Goal: Communication & Community: Answer question/provide support

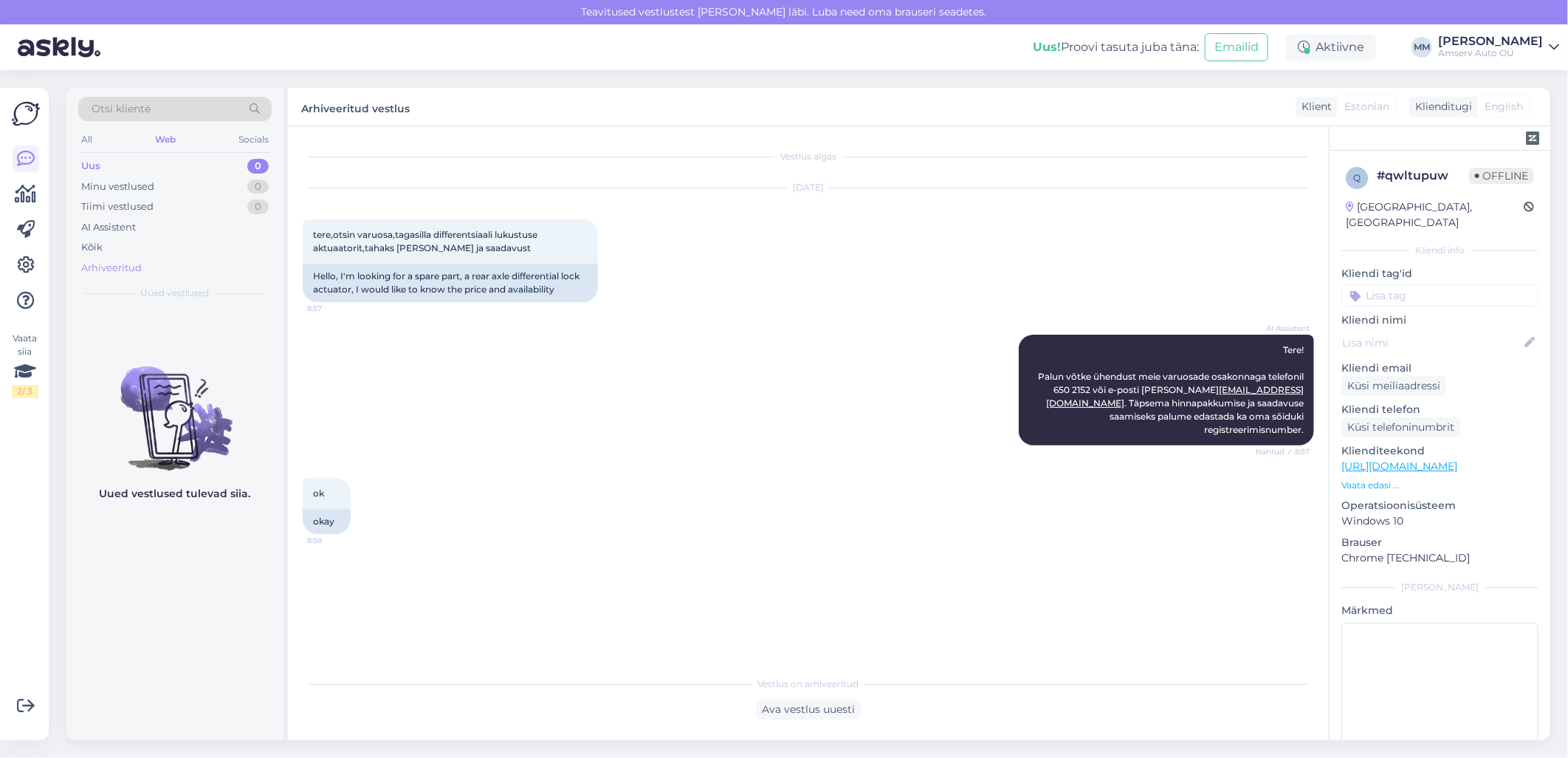
click at [129, 266] on div "Arhiveeritud" at bounding box center [111, 268] width 60 height 15
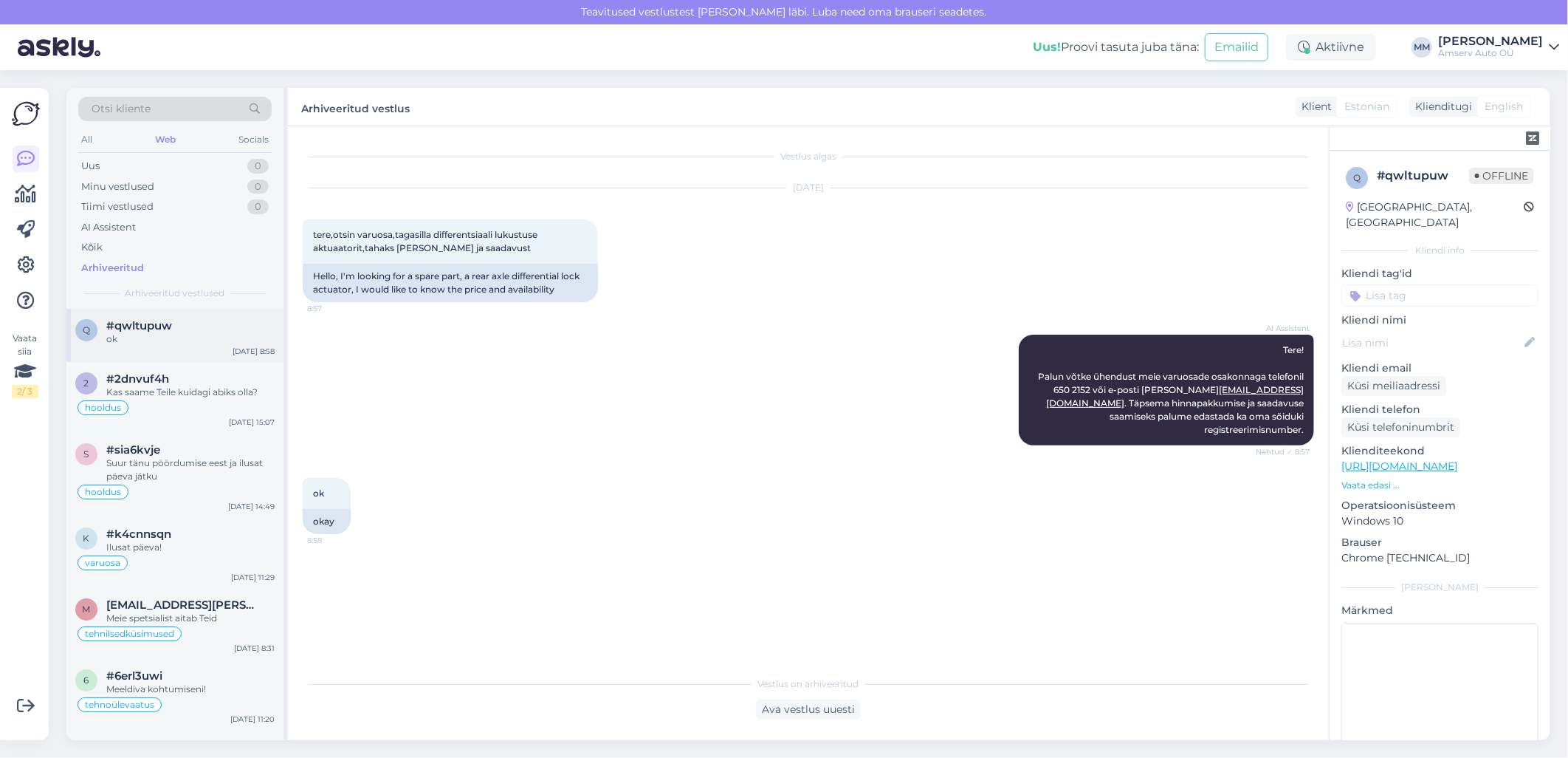
click at [130, 343] on div "ok" at bounding box center [190, 339] width 168 height 13
click at [1428, 284] on input at bounding box center [1440, 295] width 197 height 22
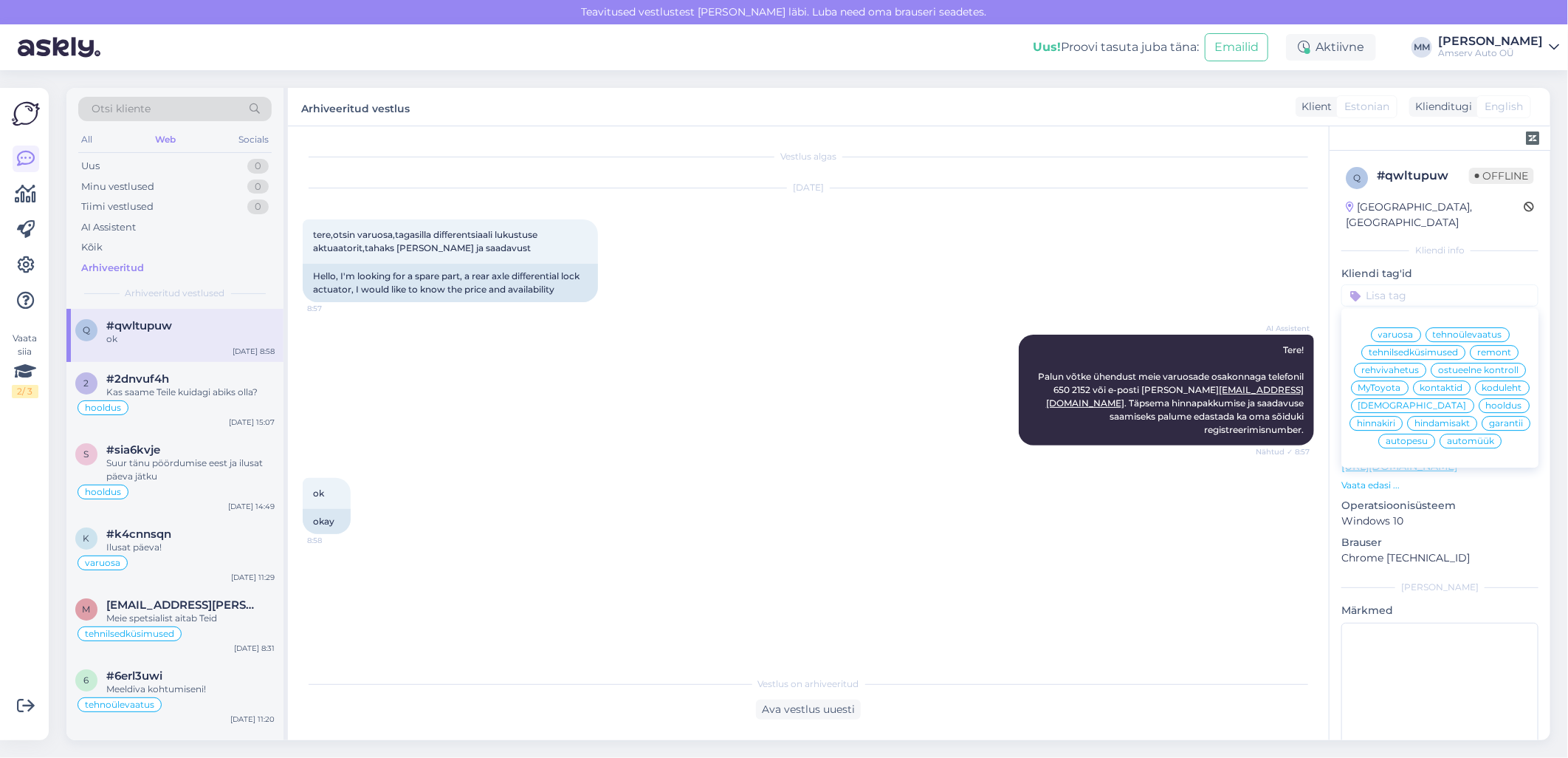
click at [1393, 330] on span "varuosa" at bounding box center [1396, 334] width 35 height 9
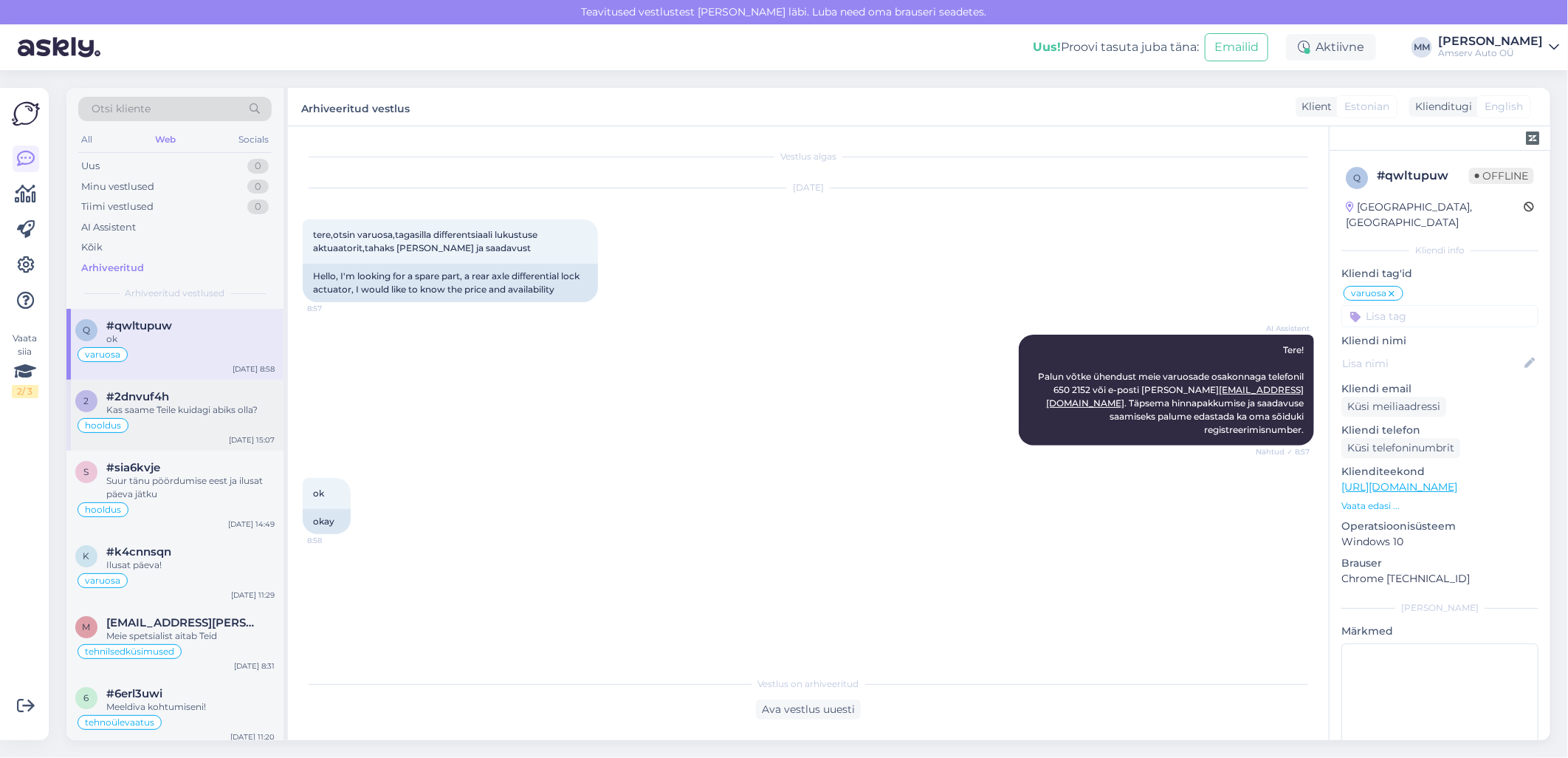
click at [149, 410] on div "Kas saame Teile kuidagi abiks olla?" at bounding box center [190, 410] width 168 height 13
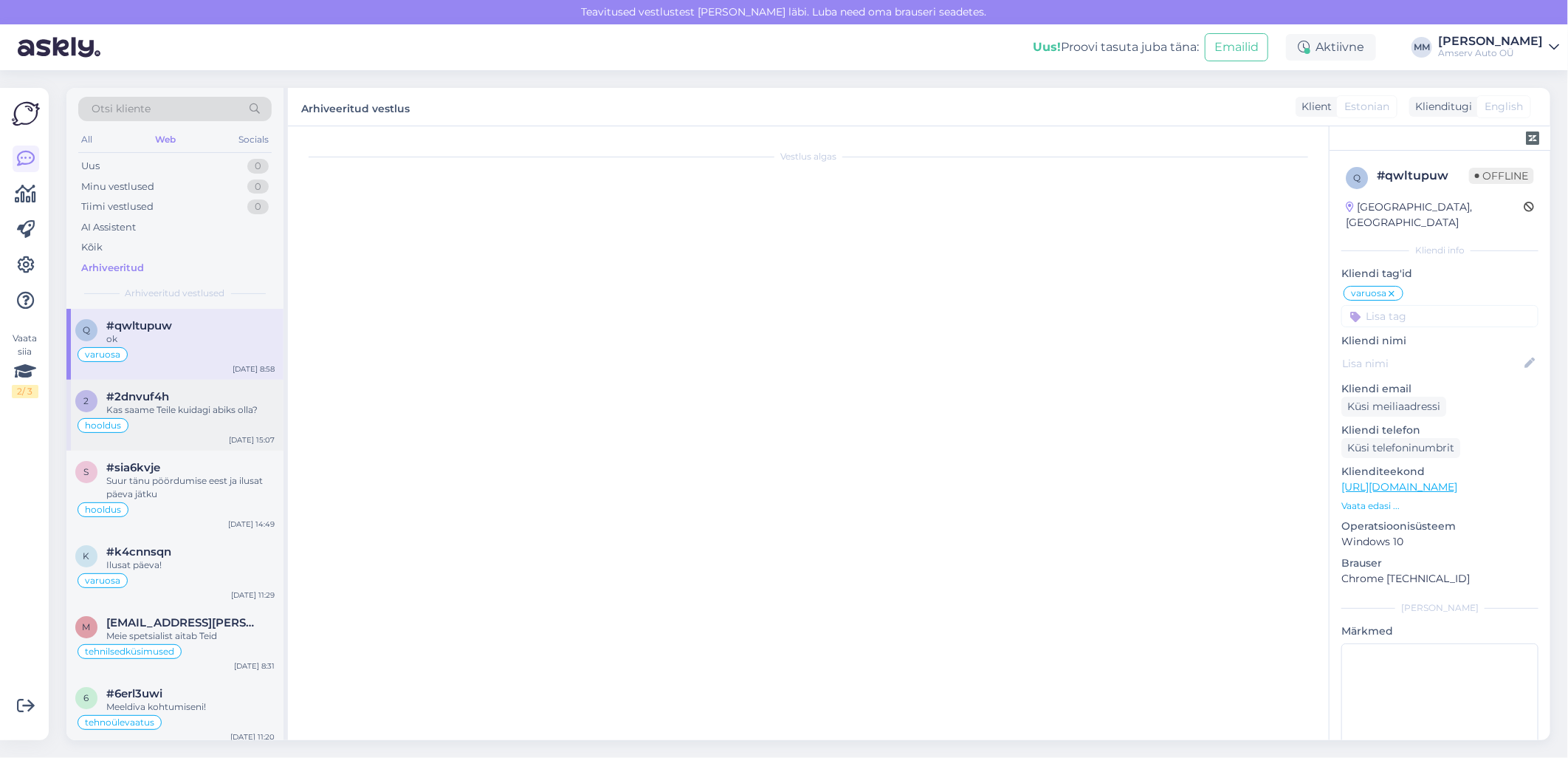
scroll to position [215, 0]
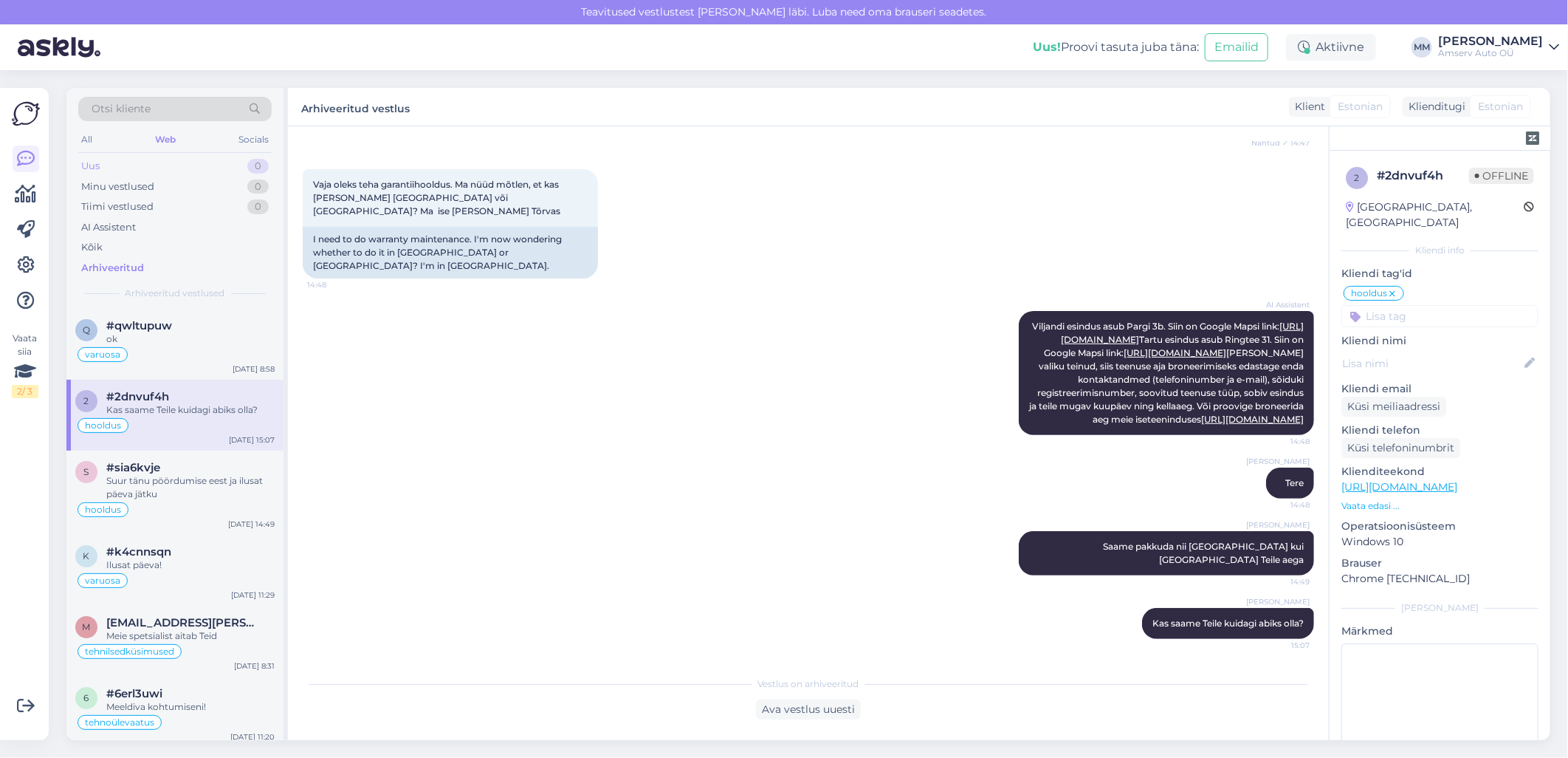
click at [157, 167] on div "Uus 0" at bounding box center [174, 165] width 194 height 20
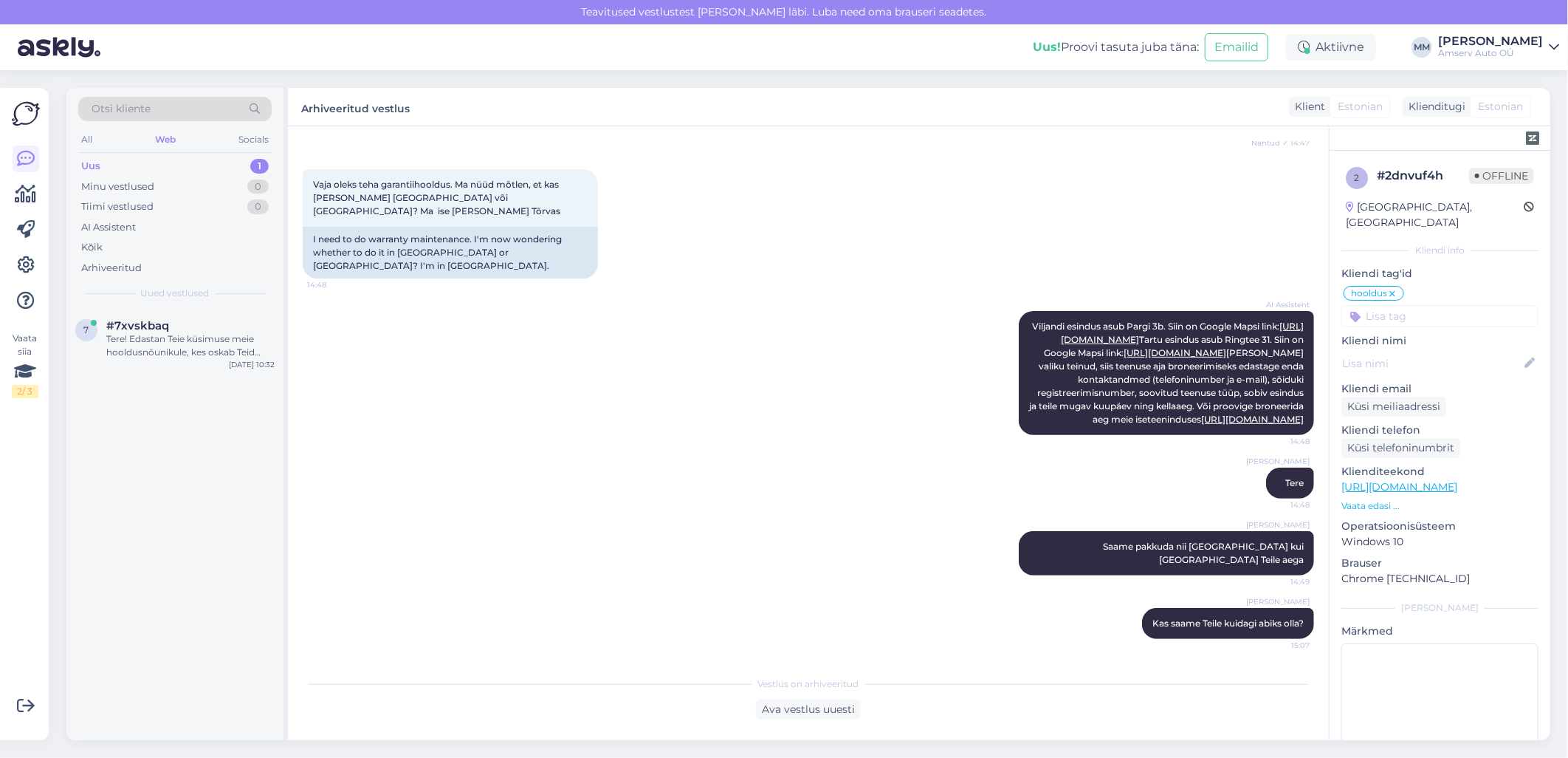
click at [195, 164] on div "Uus 1" at bounding box center [174, 165] width 194 height 20
click at [173, 340] on div "Tere! Edastan Teie küsimuse meie hooldusnõunikule, kes oskab Teid täpsemalt juh…" at bounding box center [190, 346] width 168 height 27
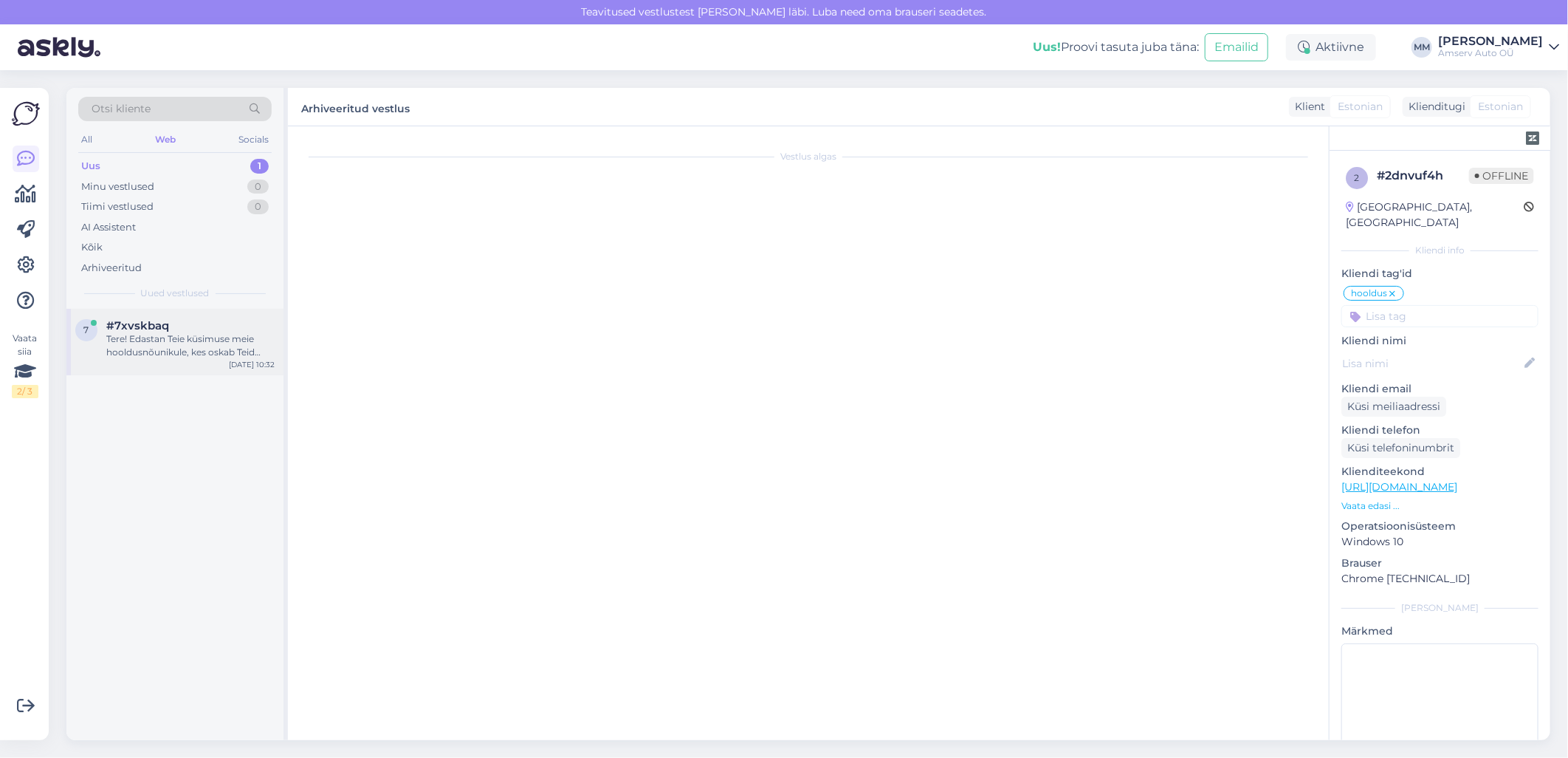
scroll to position [0, 0]
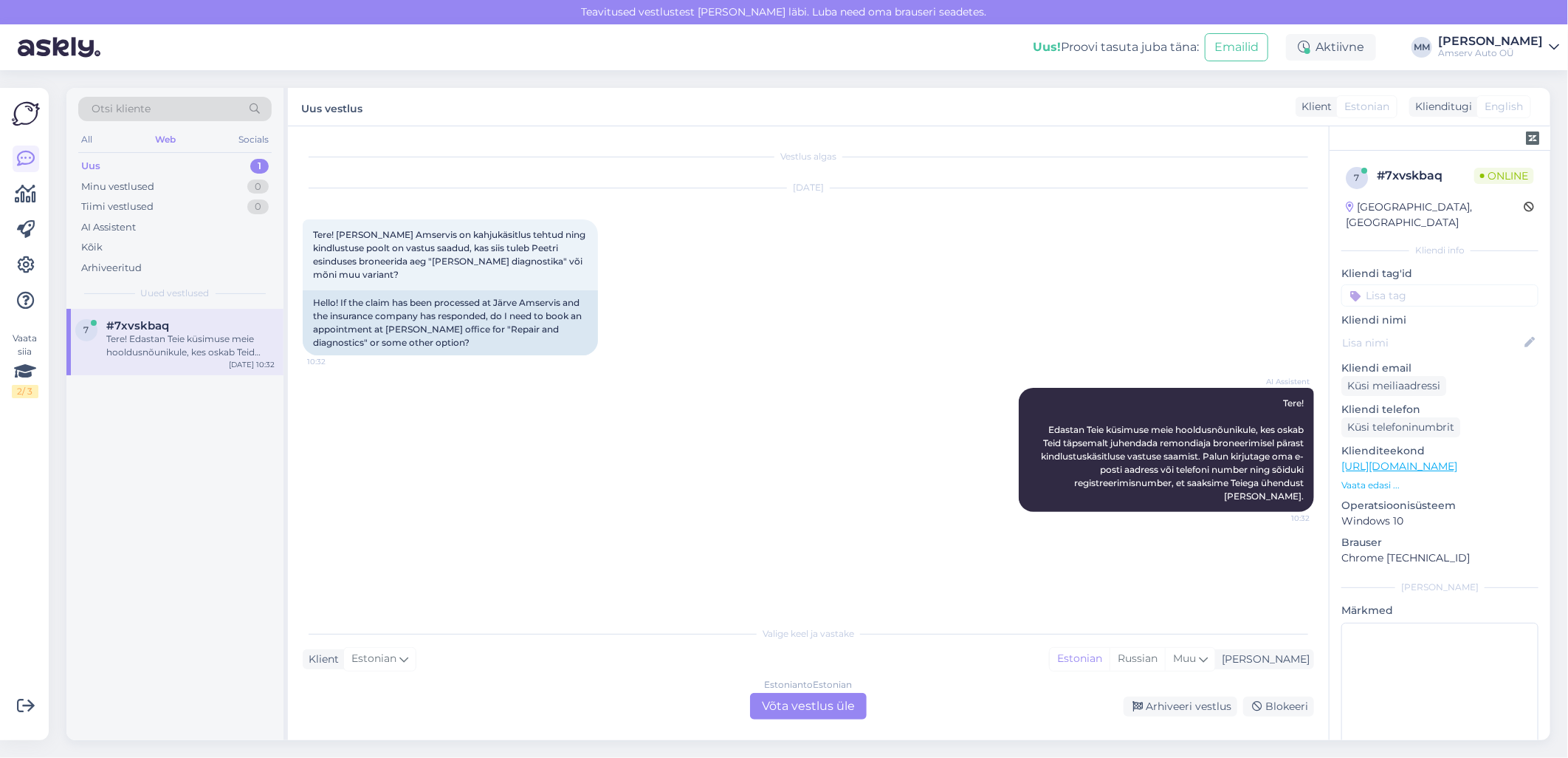
click at [811, 699] on div "Estonian to Estonian Võta vestlus üle" at bounding box center [808, 706] width 117 height 27
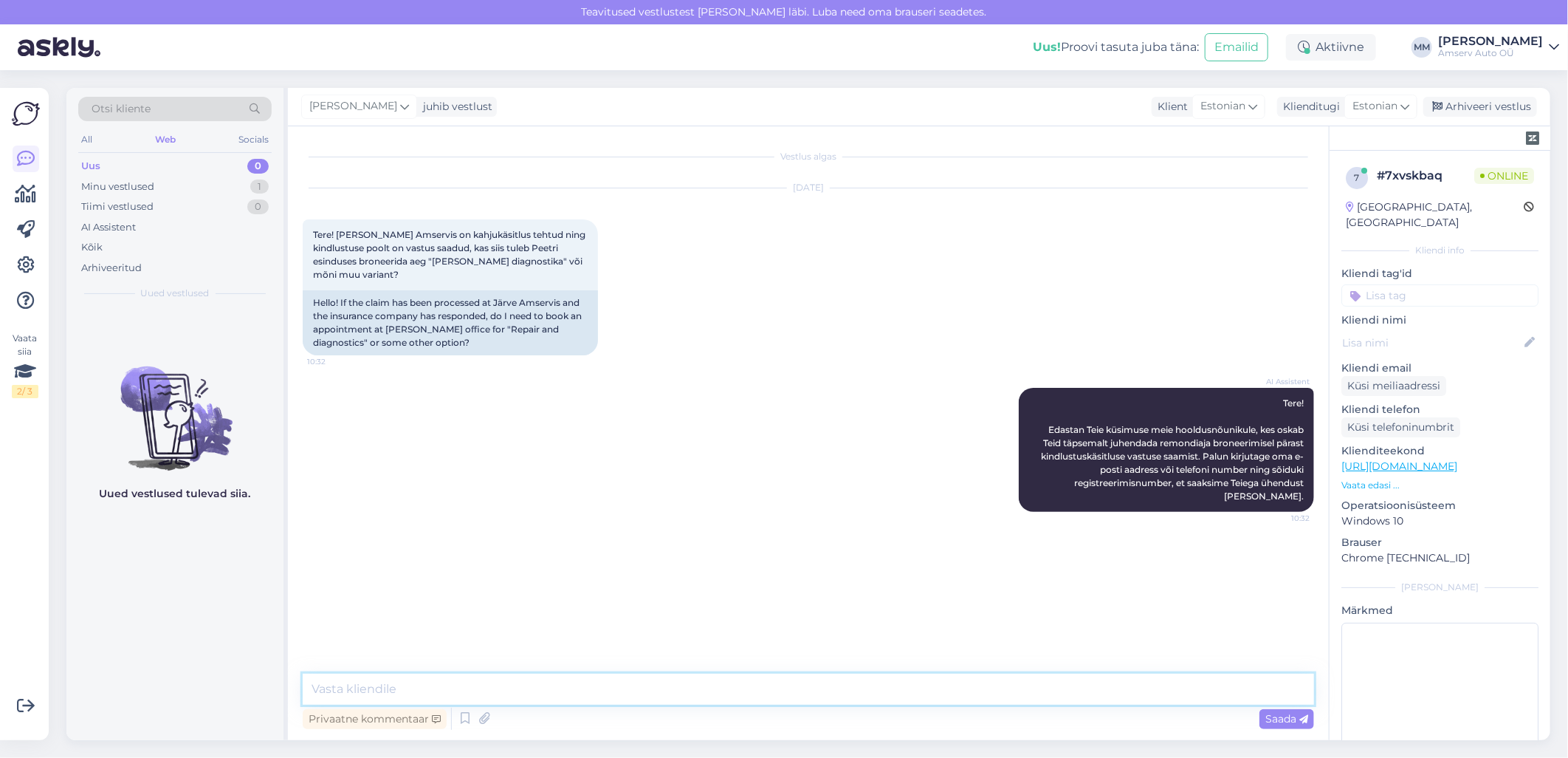
click at [950, 696] on textarea at bounding box center [808, 688] width 1012 height 31
type textarea "Tere"
click at [402, 691] on textarea at bounding box center [808, 688] width 1012 height 31
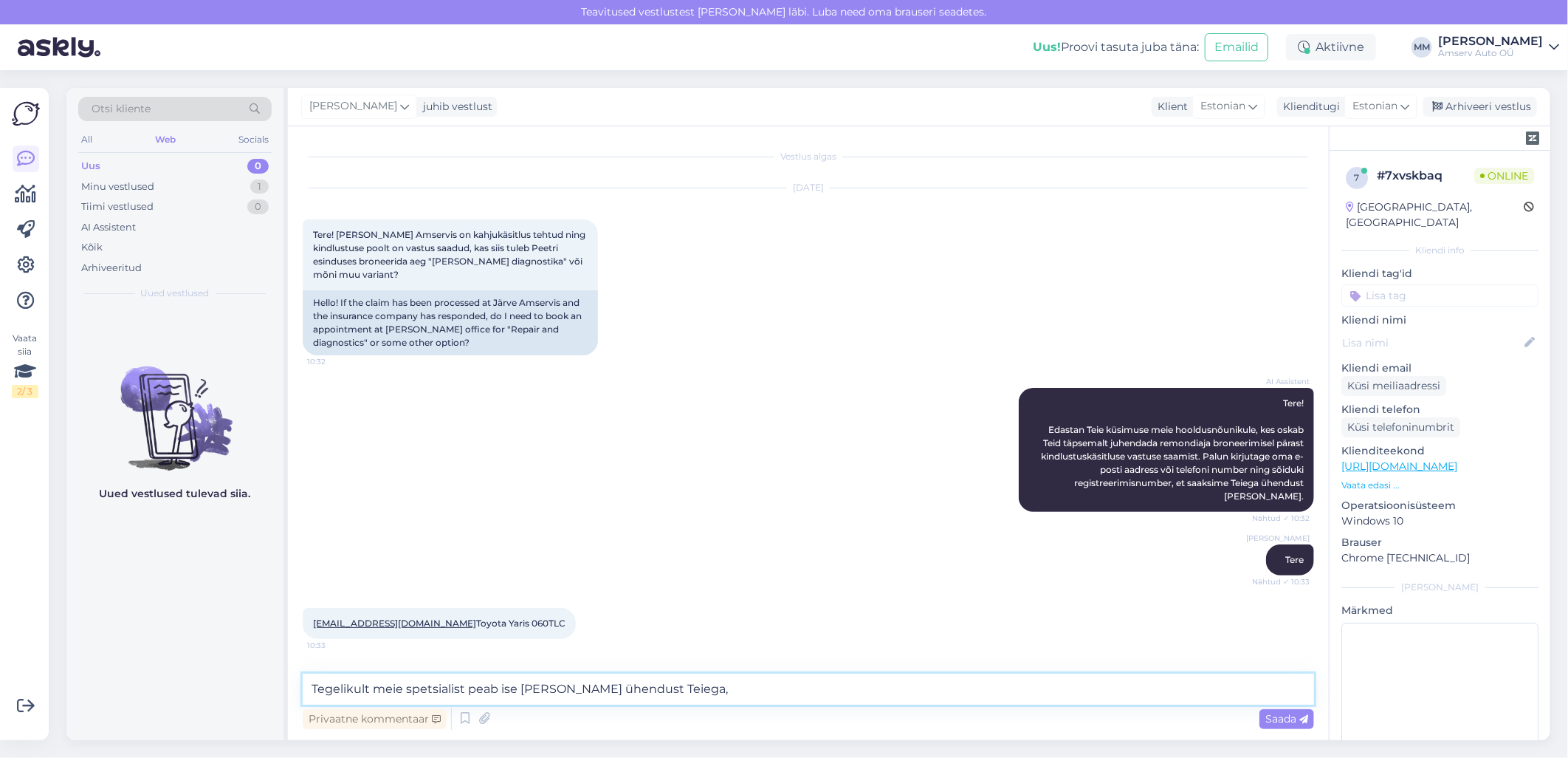
type textarea "Tegelikult meie spetsialist peab ise [PERSON_NAME] ühendust Teiega"
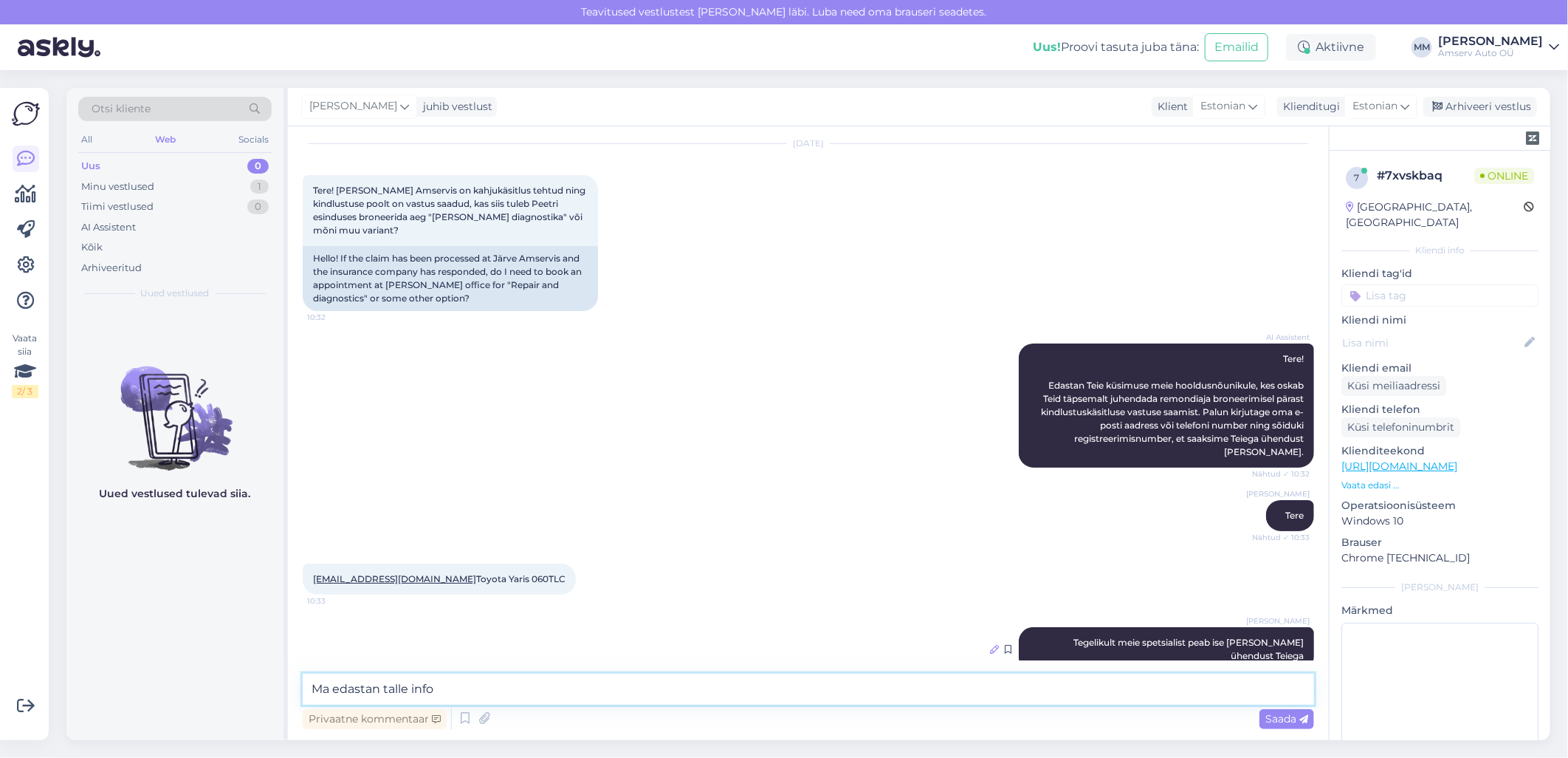
type textarea "Ma edastan talle info"
click at [998, 645] on icon at bounding box center [995, 649] width 9 height 9
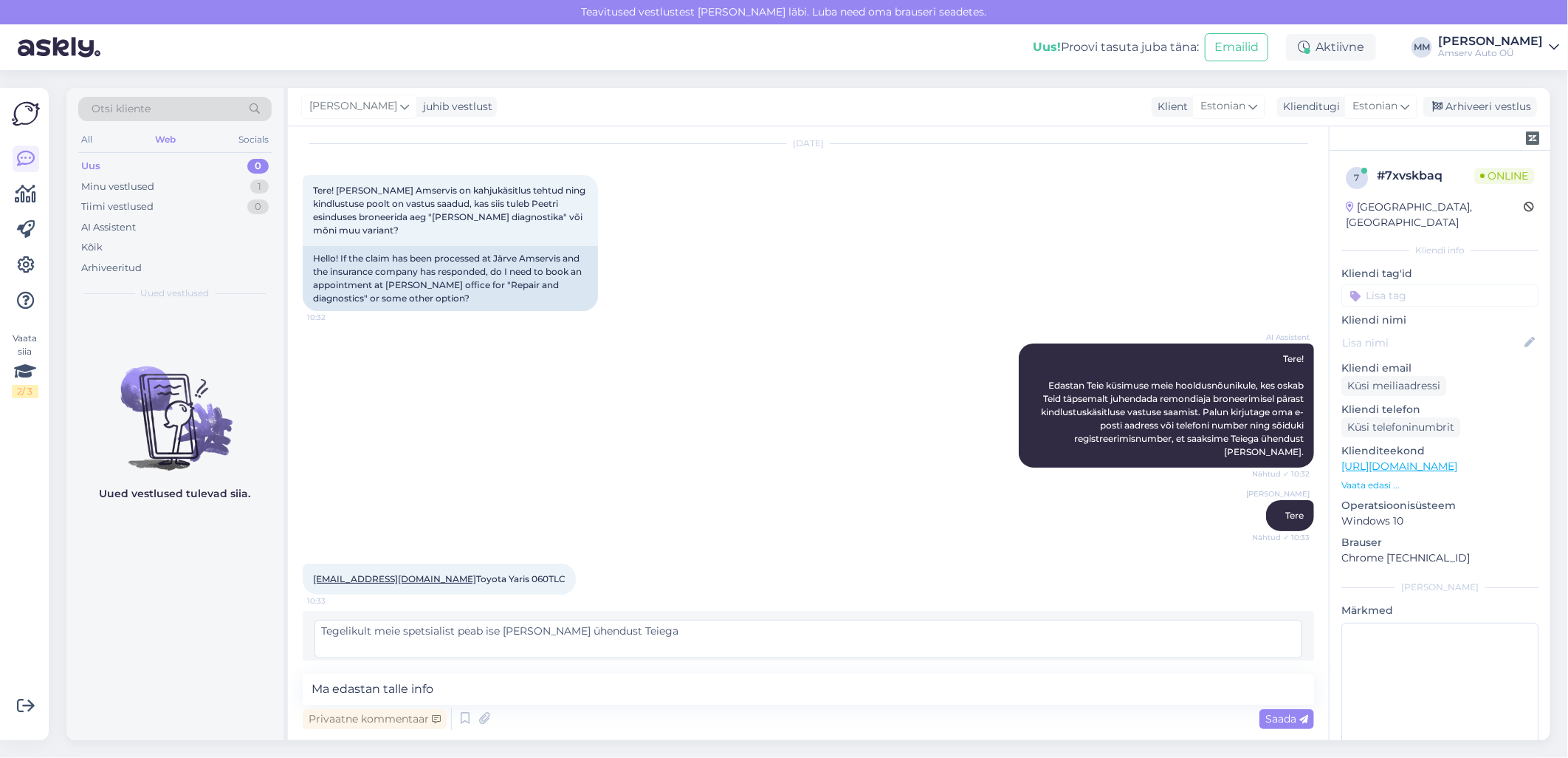
drag, startPoint x: 530, startPoint y: 616, endPoint x: 519, endPoint y: 617, distance: 11.0
click at [519, 619] on textarea "Tegelikult meie spetsialist peab ise [PERSON_NAME] ühendust Teiega" at bounding box center [808, 638] width 988 height 38
type textarea "Tegelikult meie spetsialist peab ise võtma ühendust Teiega"
click at [1250, 664] on div "Muuda" at bounding box center [1271, 674] width 64 height 20
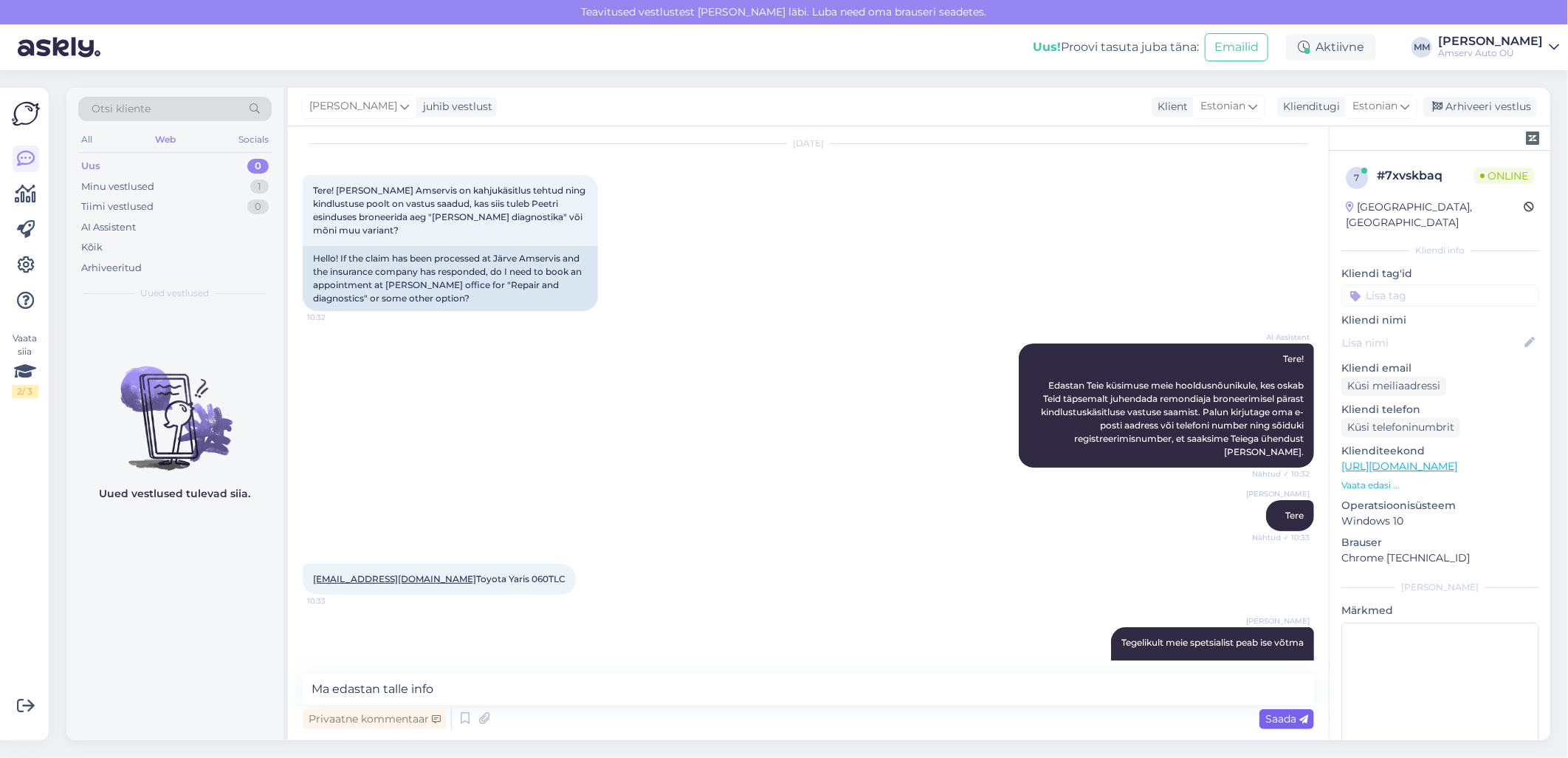
click at [1272, 720] on span "Saada" at bounding box center [1287, 718] width 42 height 13
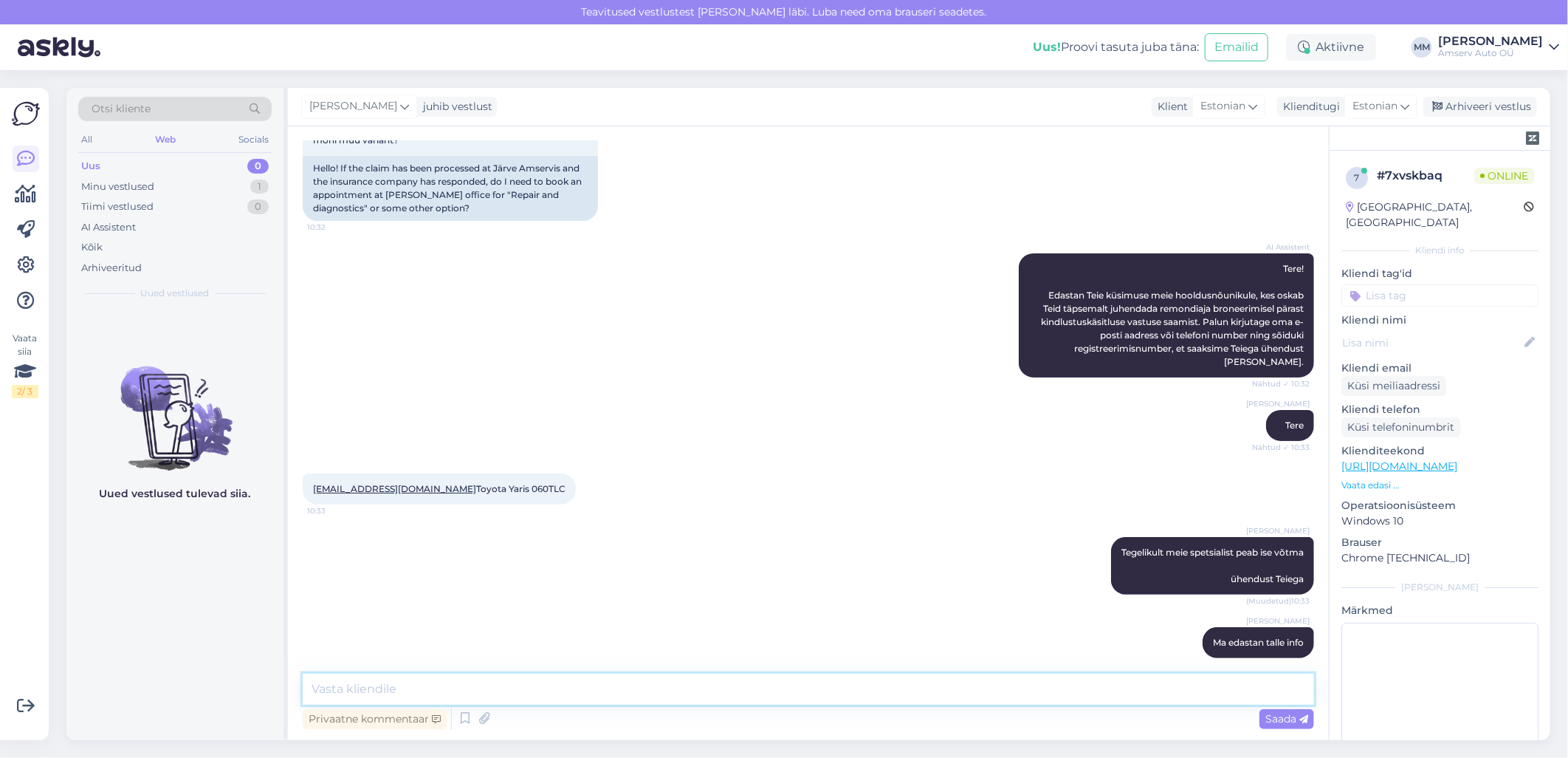
click at [935, 688] on textarea at bounding box center [808, 688] width 1012 height 31
type textarea "j"
type textarea "Võtame Teiega ühendust"
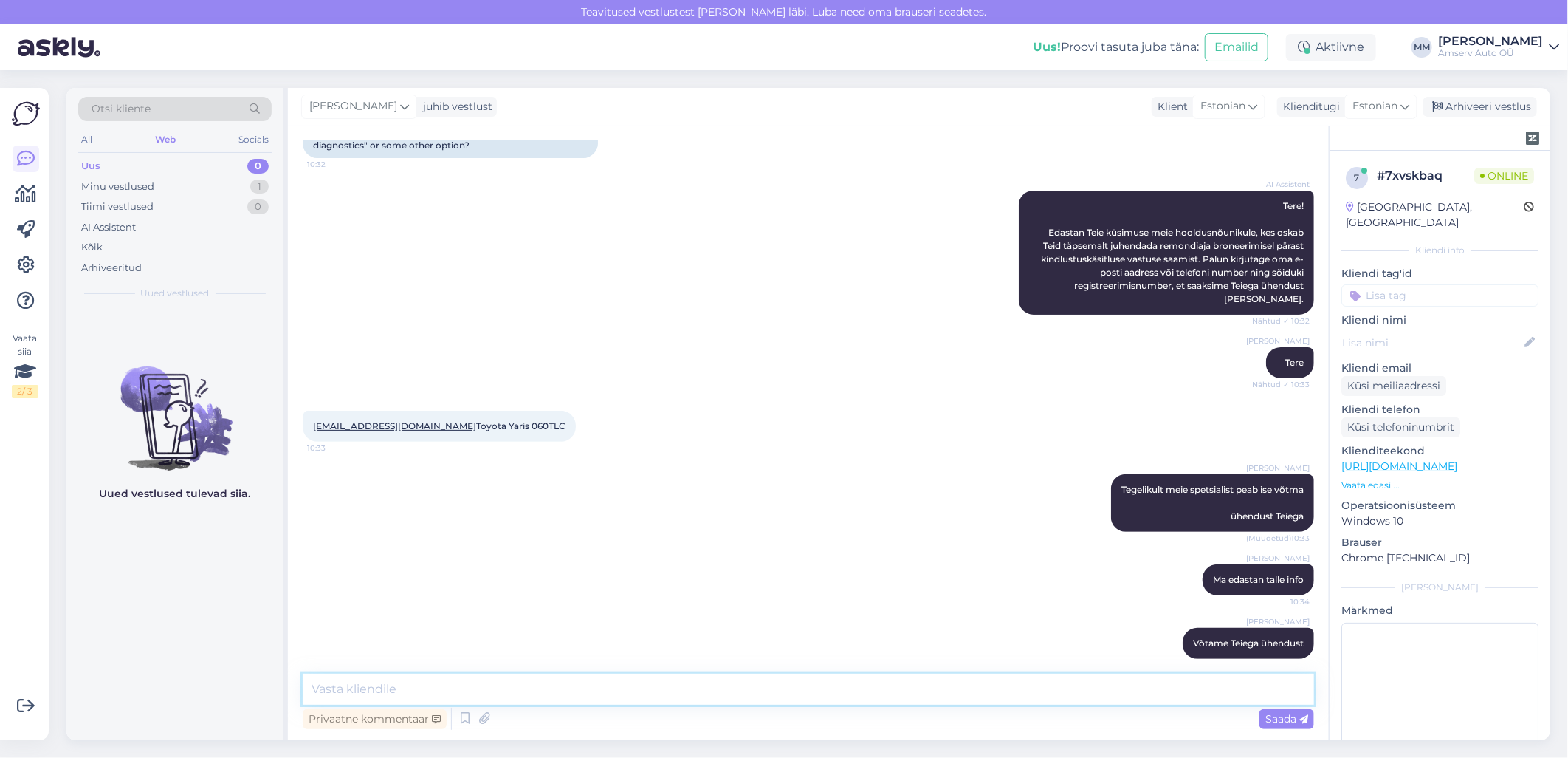
click at [855, 689] on textarea at bounding box center [808, 688] width 1012 height 31
type textarea "Ilusat päeva!"
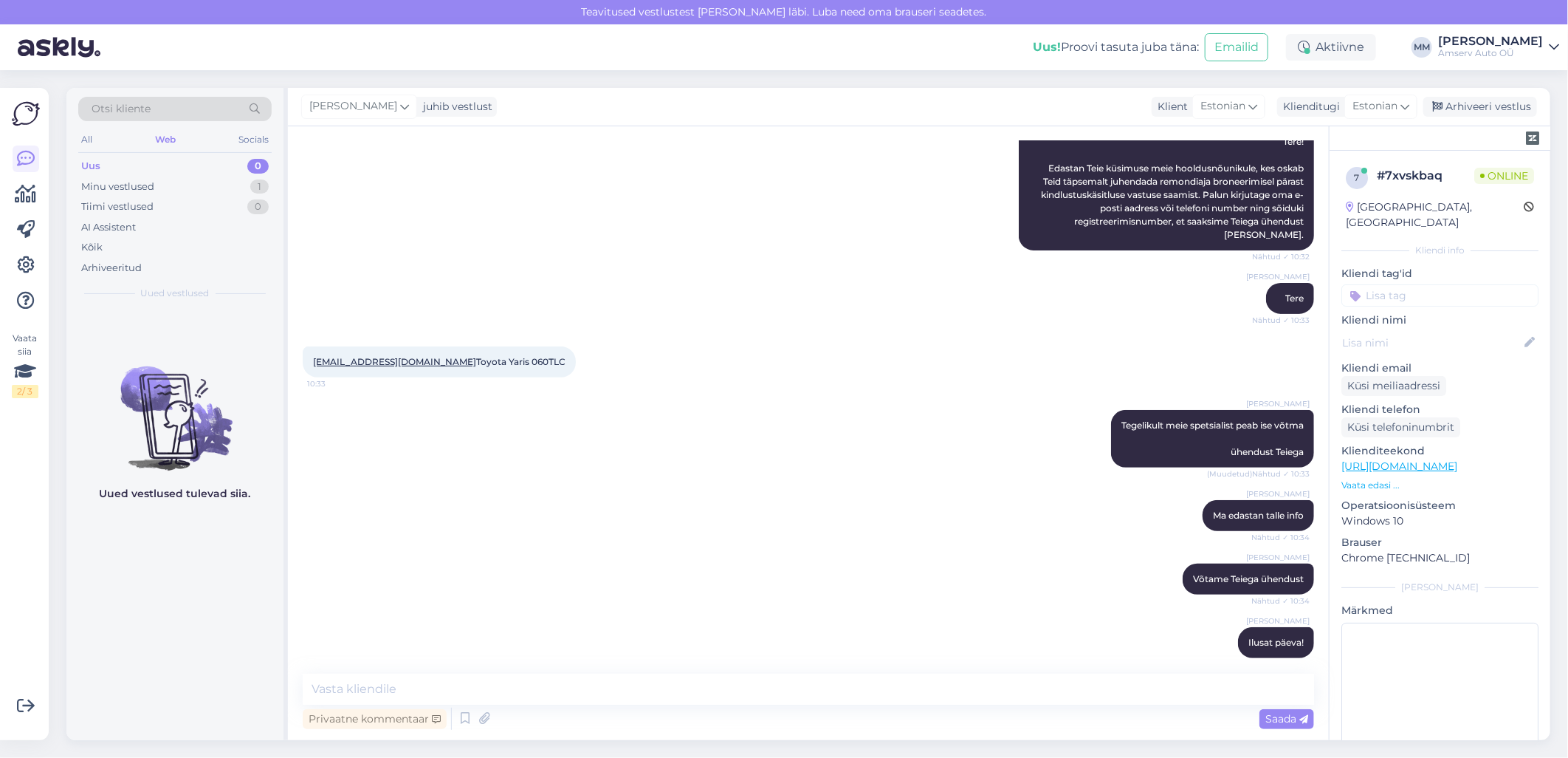
drag, startPoint x: 516, startPoint y: 346, endPoint x: 481, endPoint y: 349, distance: 35.1
click at [481, 349] on div "[EMAIL_ADDRESS][DOMAIN_NAME] Toyota Yaris 060TLC 10:33" at bounding box center [439, 362] width 273 height 31
click at [1154, 575] on icon at bounding box center [1159, 579] width 9 height 9
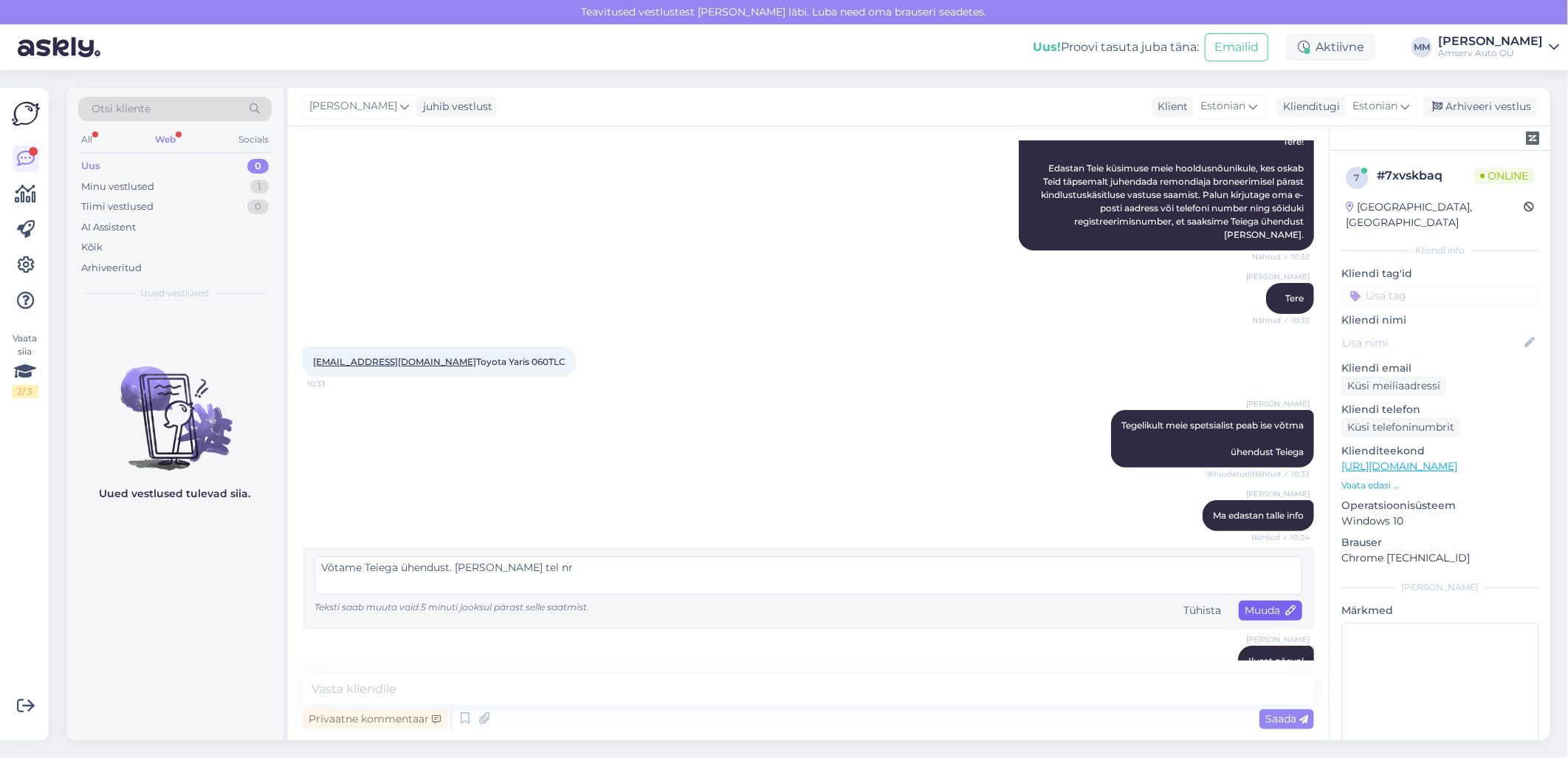
type textarea "Võtame Teiega ühendust. [PERSON_NAME] tel nr"
click at [1245, 603] on span "Muuda" at bounding box center [1271, 609] width 51 height 13
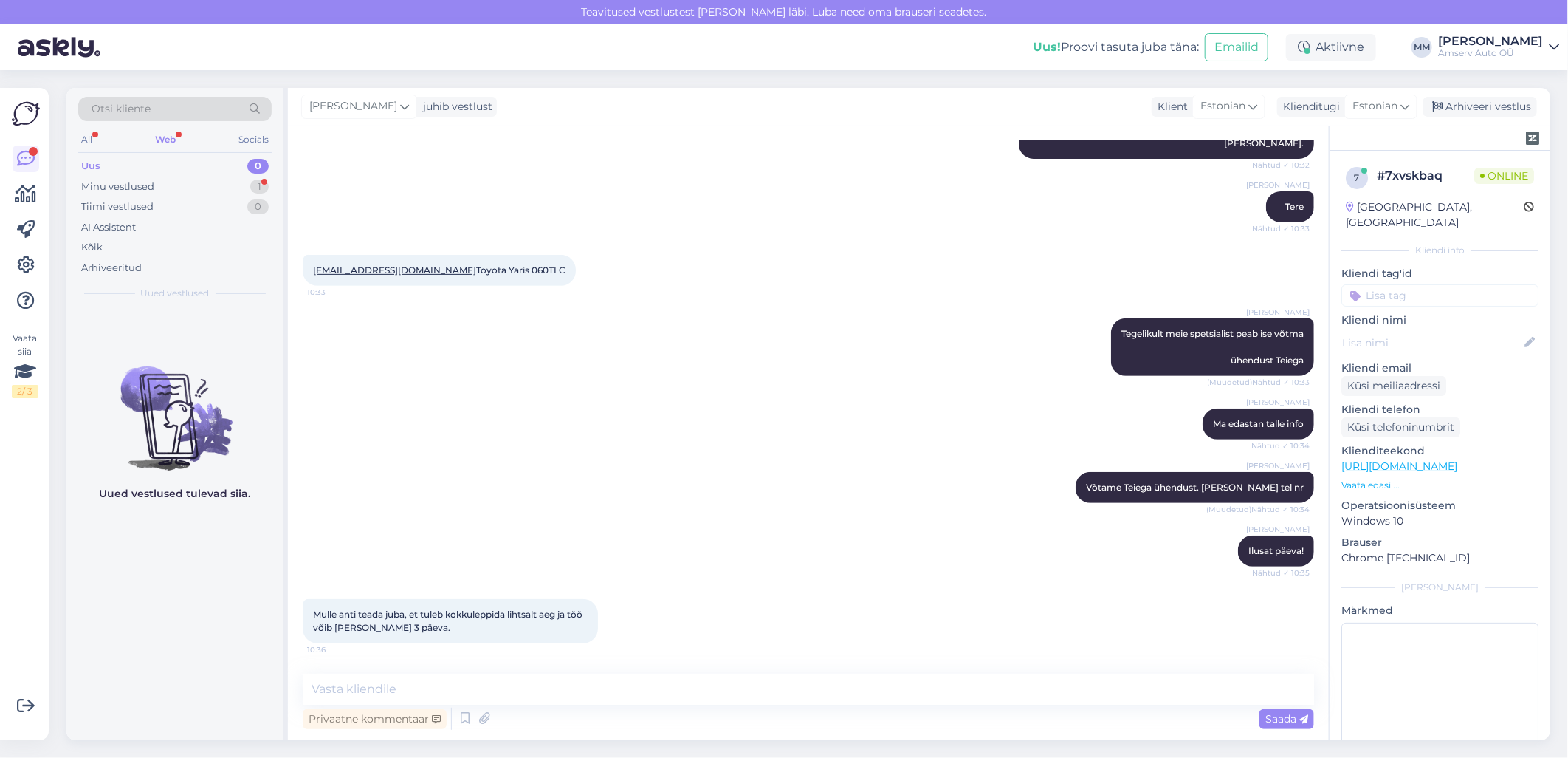
scroll to position [402, 0]
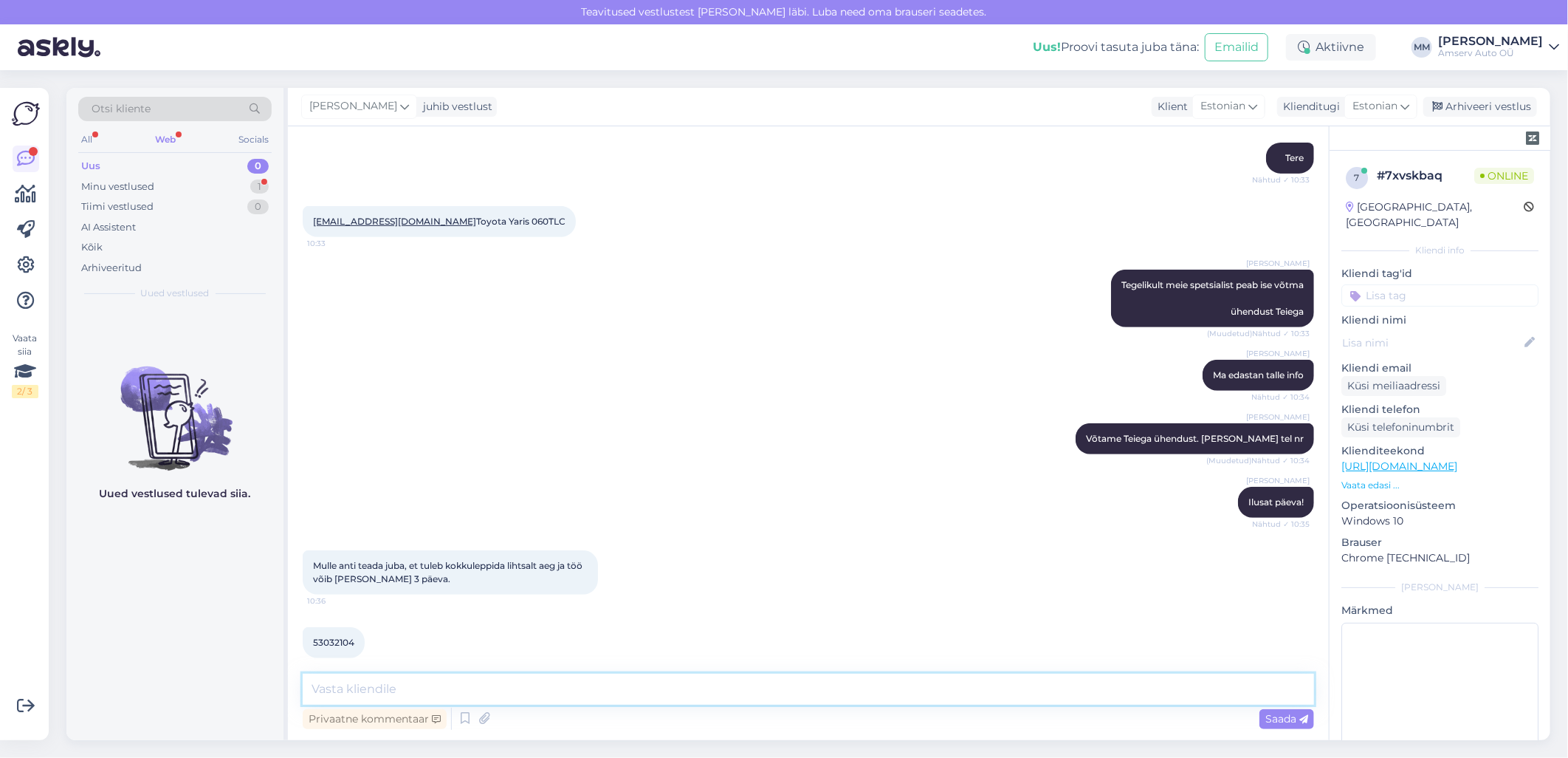
click at [374, 685] on textarea at bounding box center [808, 688] width 1012 height 31
type textarea "Tänan!"
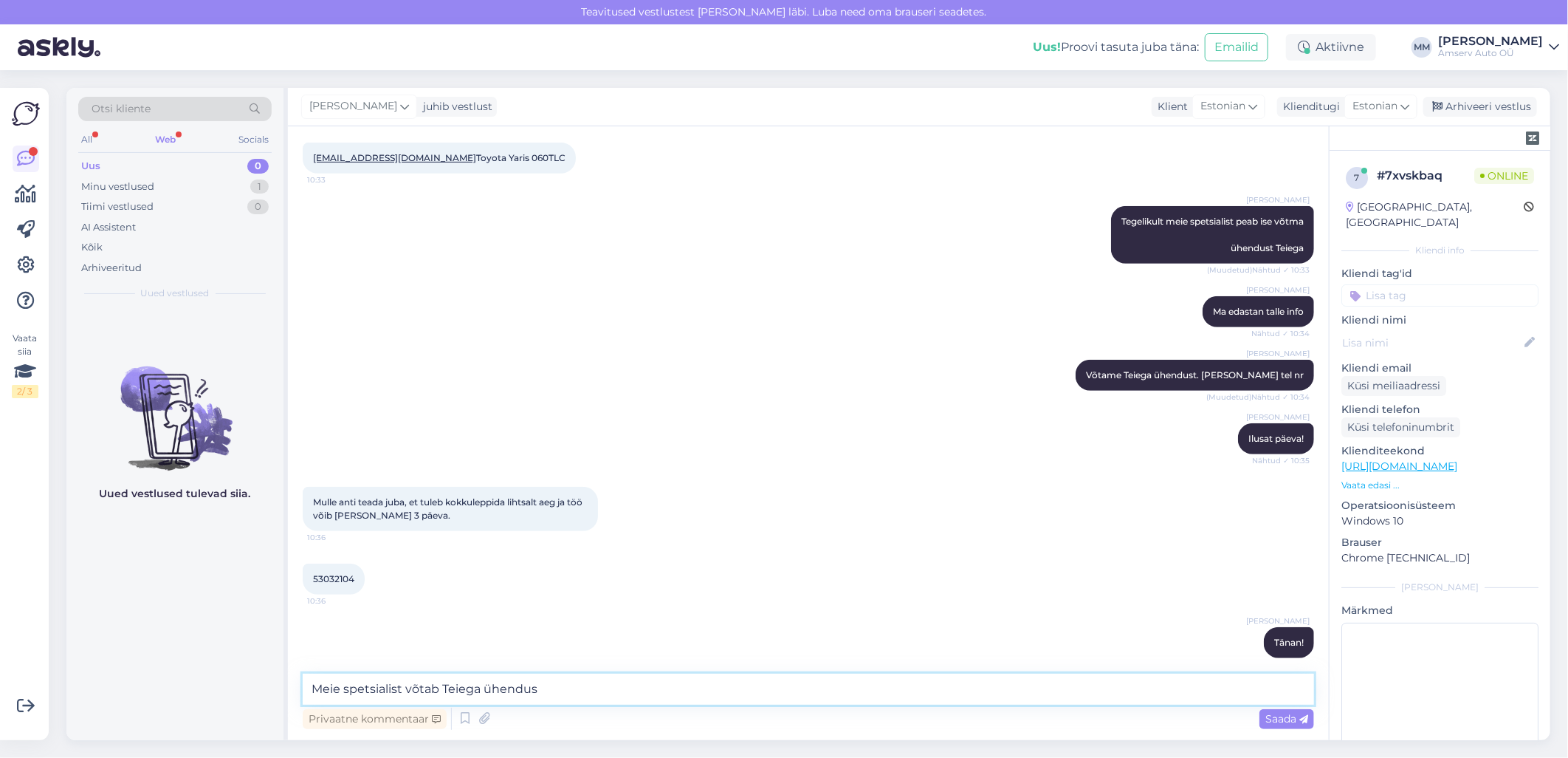
type textarea "Meie spetsialist võtab Teiega ühendust"
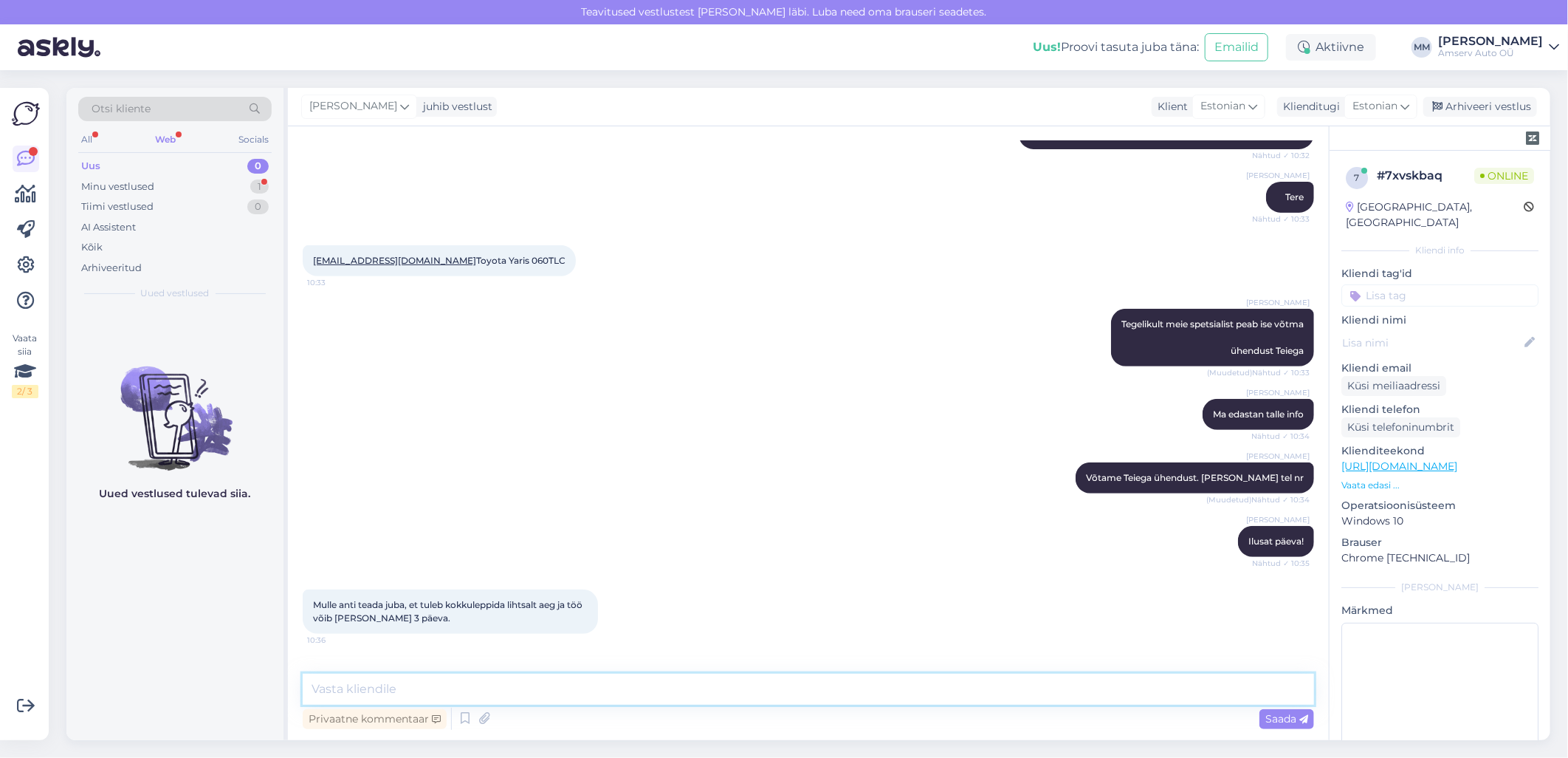
scroll to position [264, 0]
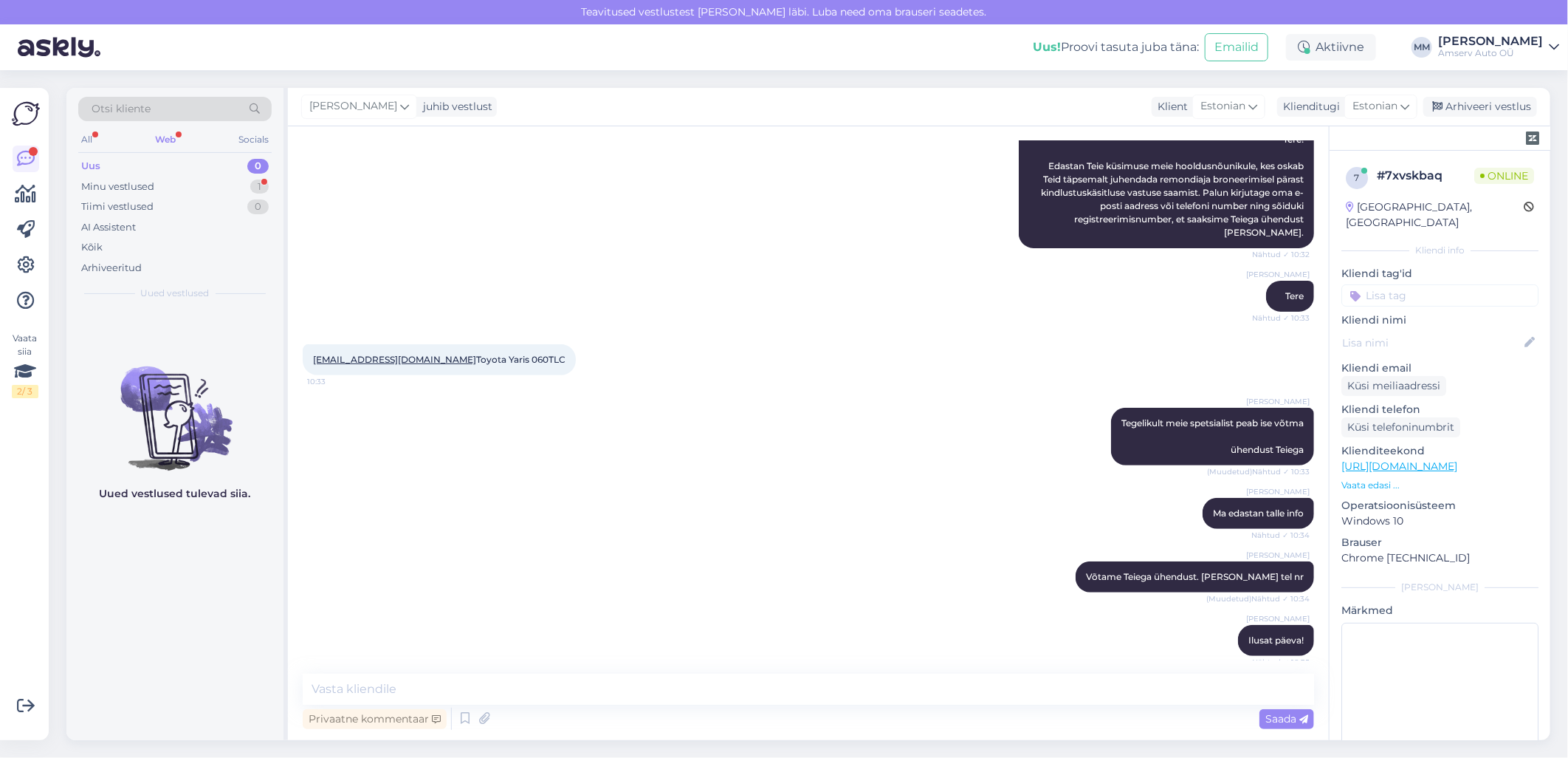
click at [493, 354] on span "[EMAIL_ADDRESS][DOMAIN_NAME] Toyota Yaris 060TLC" at bounding box center [440, 359] width 253 height 11
copy div "060TLC 10:33"
click at [498, 359] on div "[EMAIL_ADDRESS][DOMAIN_NAME] Toyota Yaris 060TLC 10:33" at bounding box center [439, 359] width 273 height 31
drag, startPoint x: 518, startPoint y: 342, endPoint x: 309, endPoint y: 348, distance: 209.1
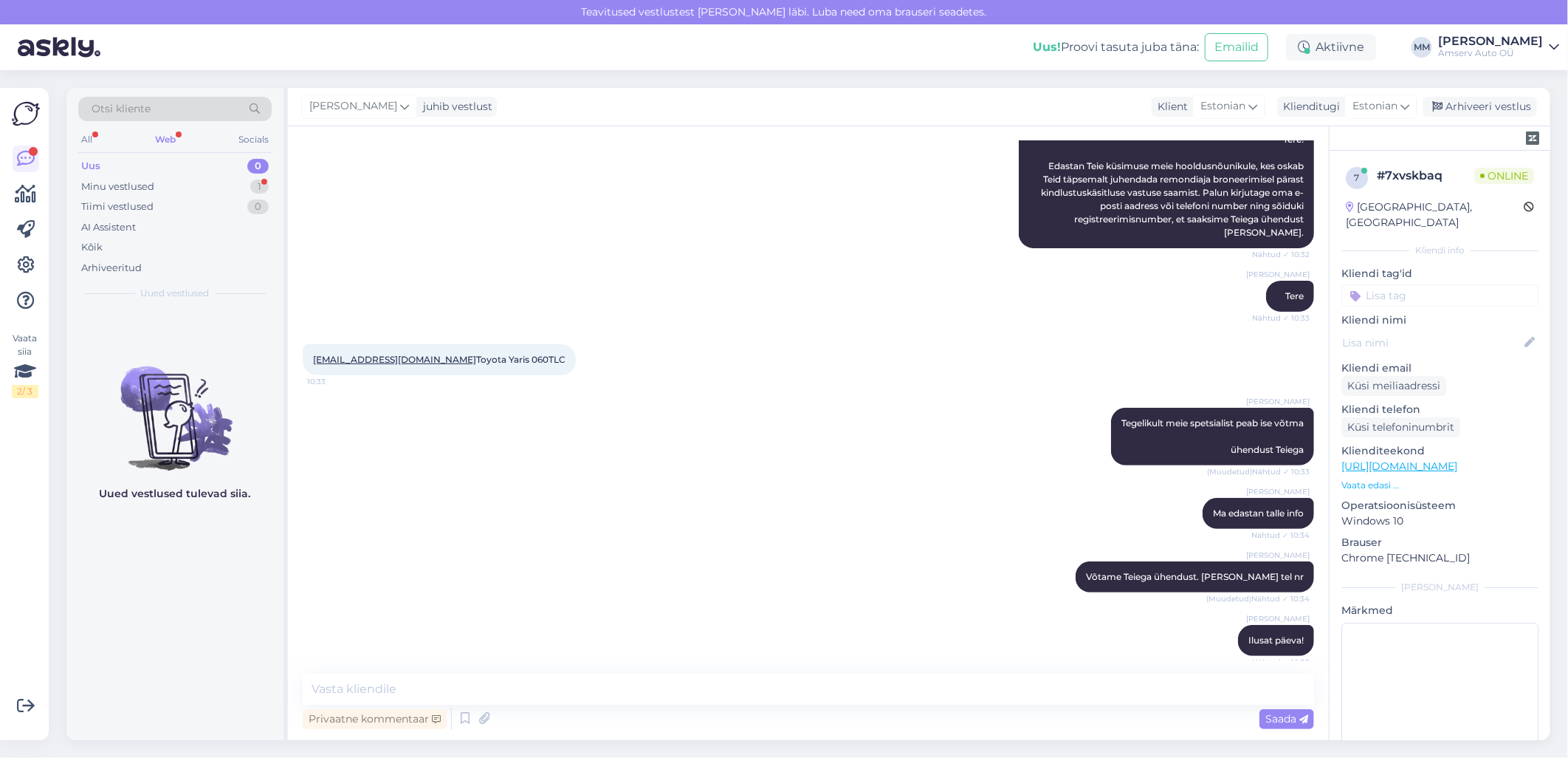
click at [309, 348] on div "[EMAIL_ADDRESS][DOMAIN_NAME] Toyota Yaris 060TLC 10:33" at bounding box center [439, 359] width 273 height 31
click at [547, 401] on div "[PERSON_NAME] meie spetsialist peab ise võtma ühendust Teiega (Muudetud) Nähtud…" at bounding box center [808, 436] width 1012 height 90
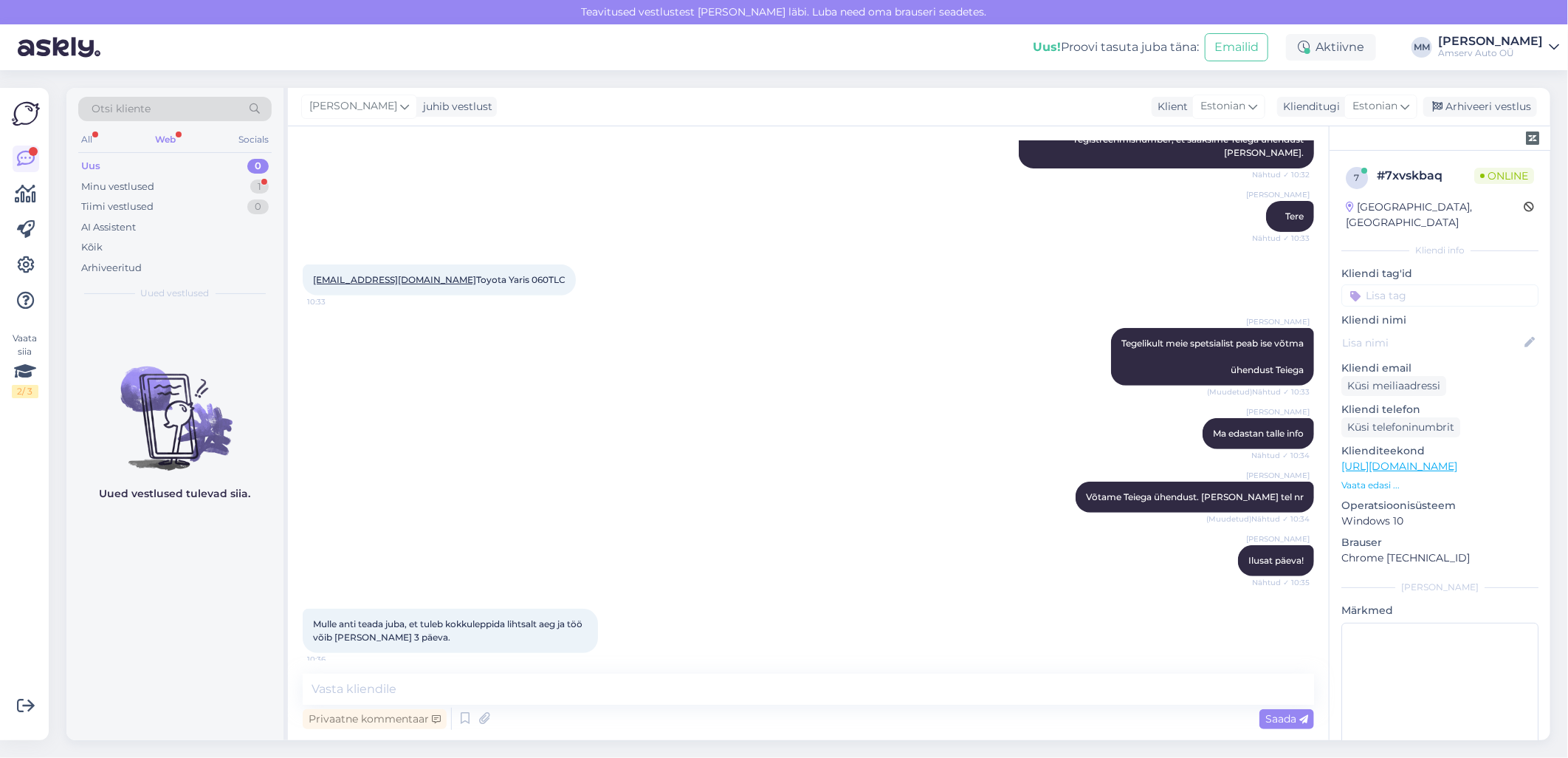
scroll to position [574, 0]
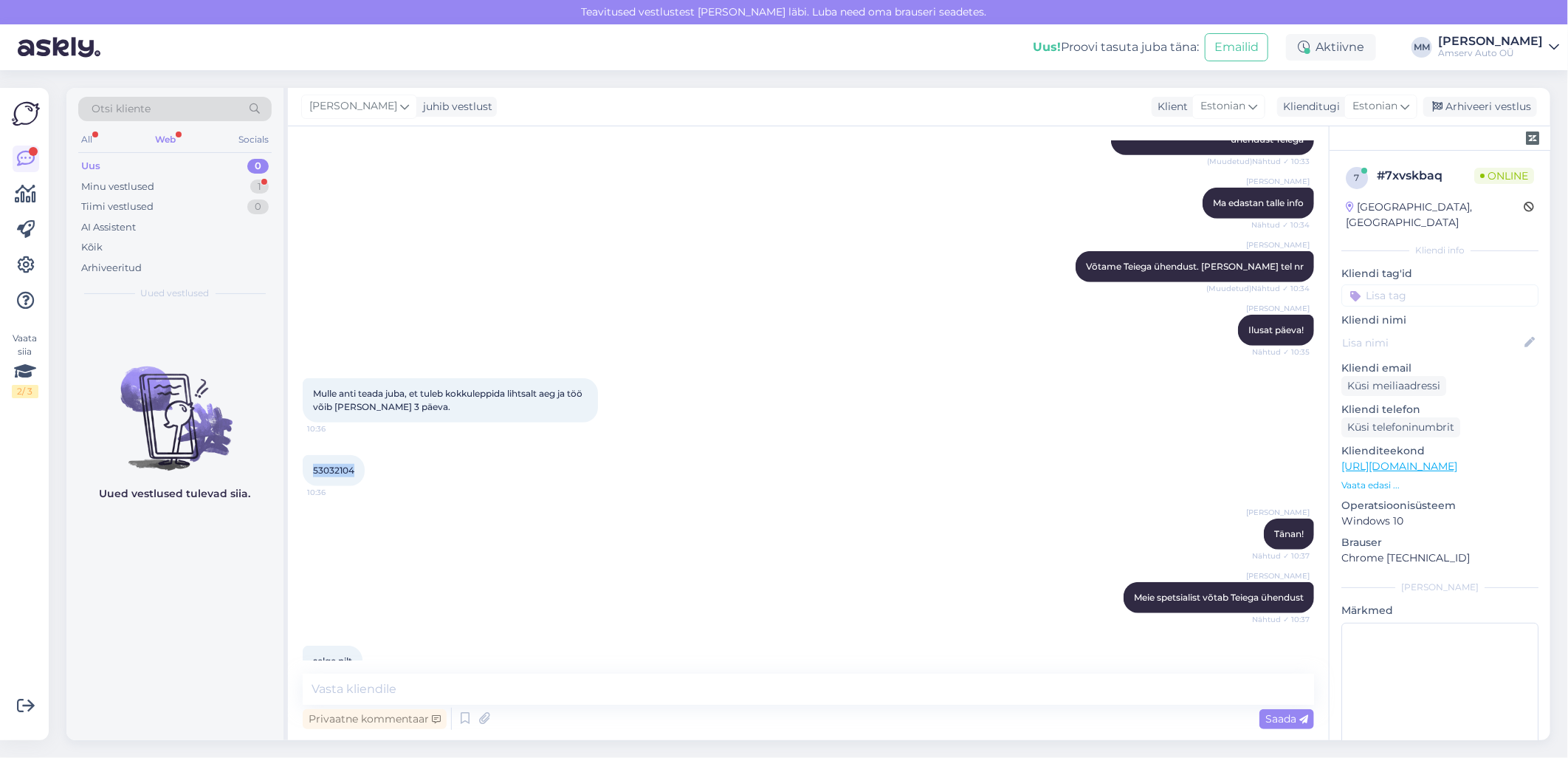
drag, startPoint x: 356, startPoint y: 456, endPoint x: 307, endPoint y: 454, distance: 49.0
click at [307, 455] on div "53032104 10:36" at bounding box center [333, 470] width 62 height 31
drag, startPoint x: 307, startPoint y: 454, endPoint x: 317, endPoint y: 454, distance: 10.0
copy span "53032104"
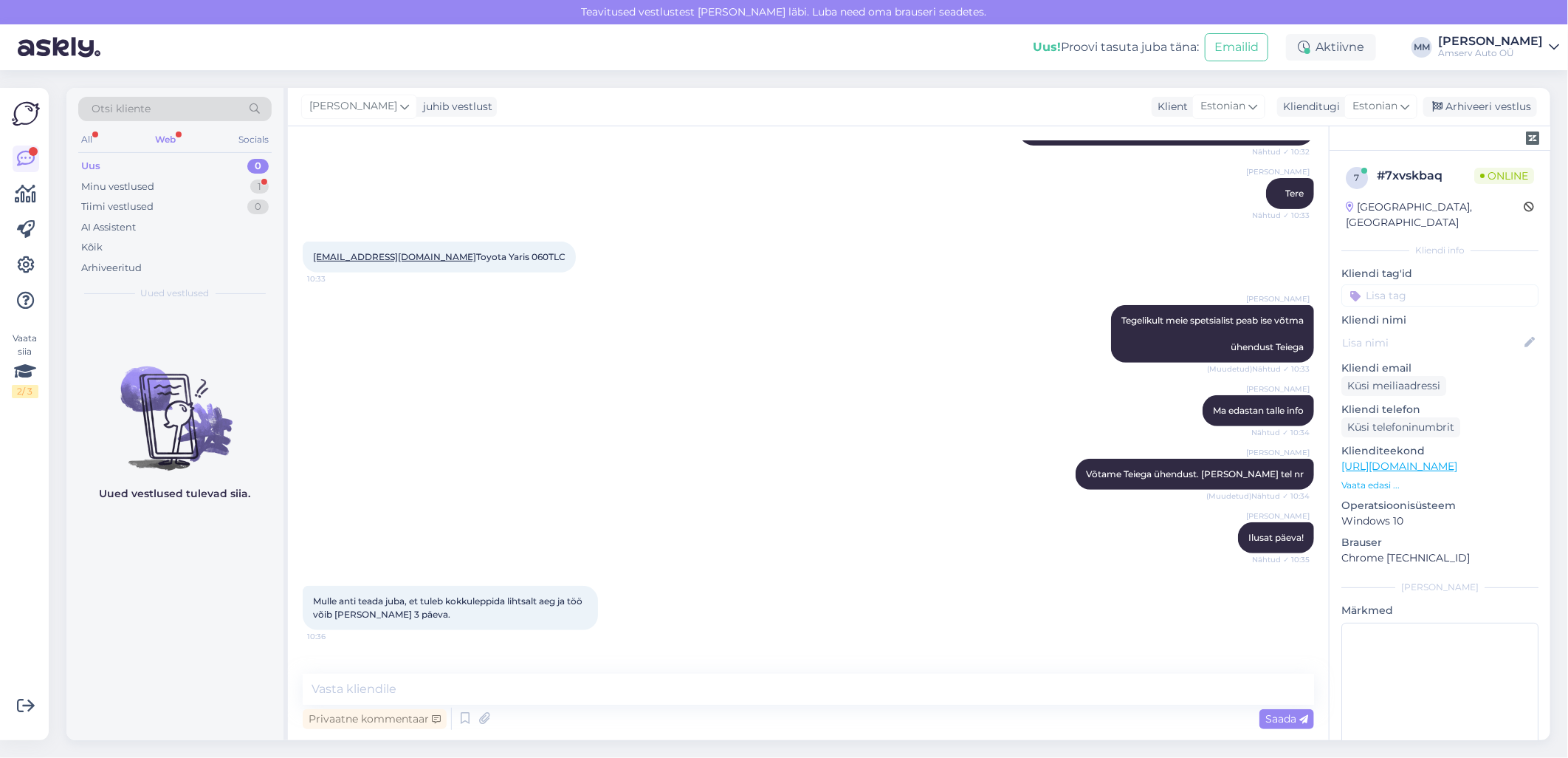
scroll to position [593, 0]
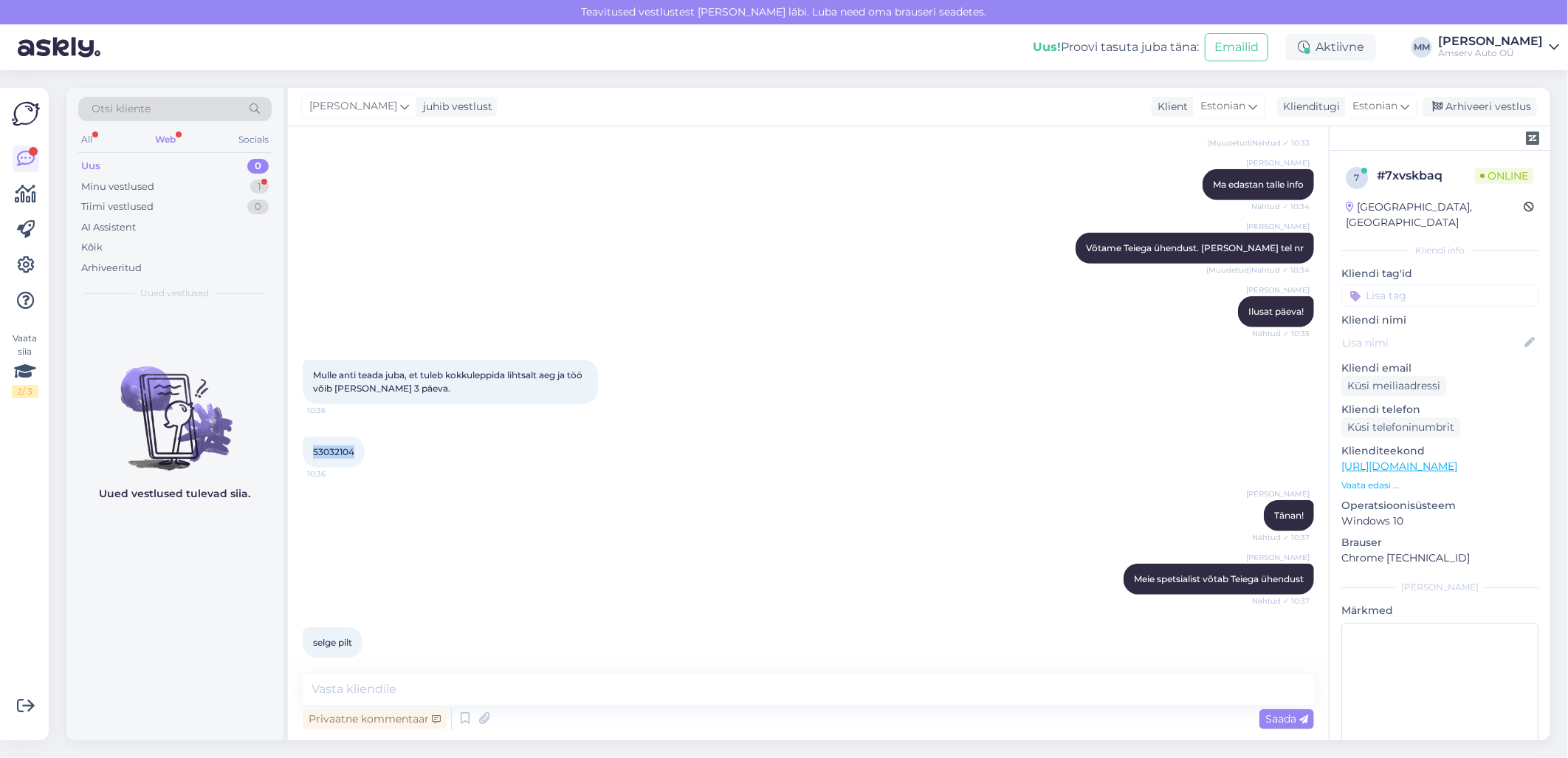
copy span "53032104"
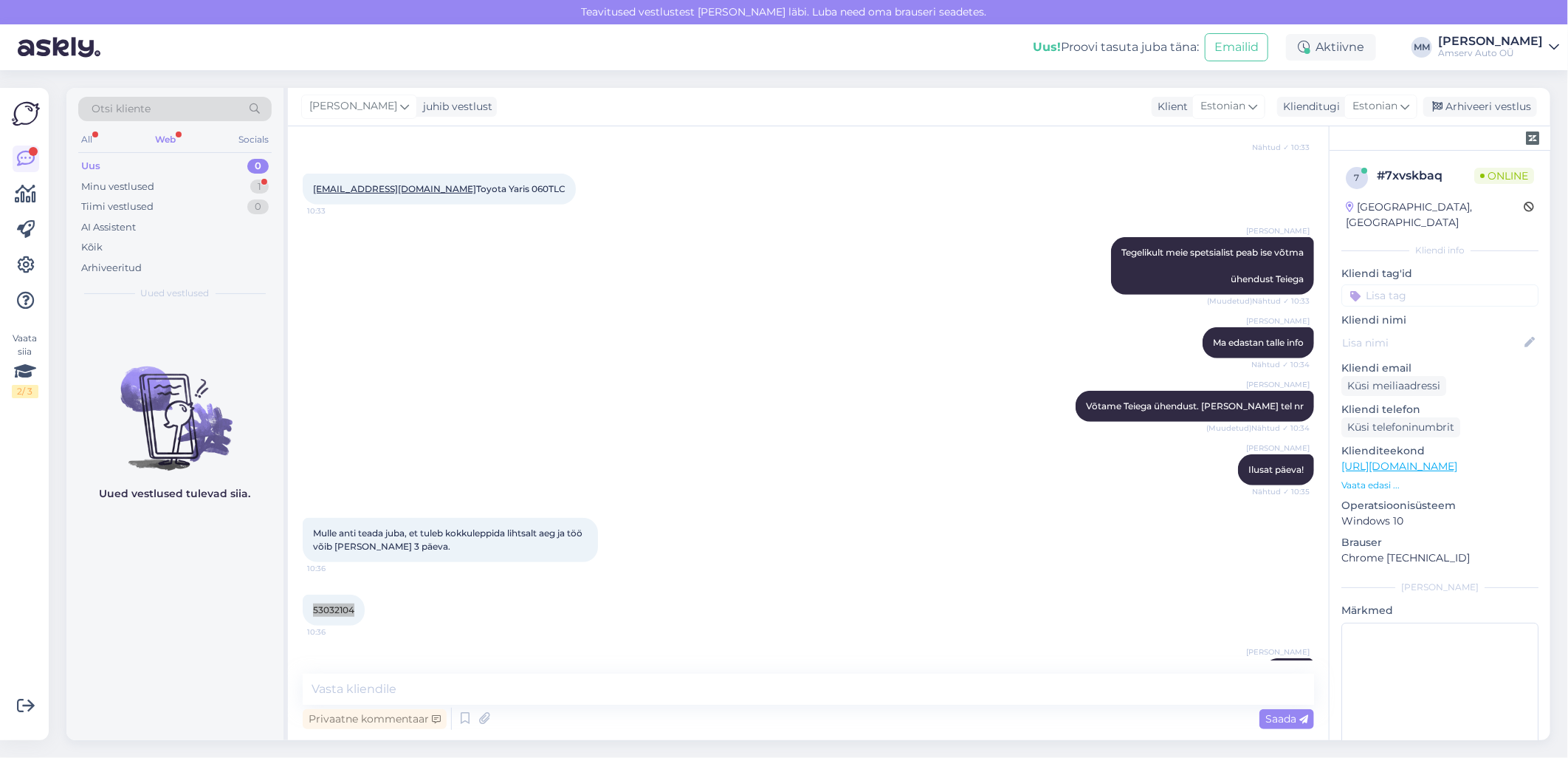
scroll to position [510, 0]
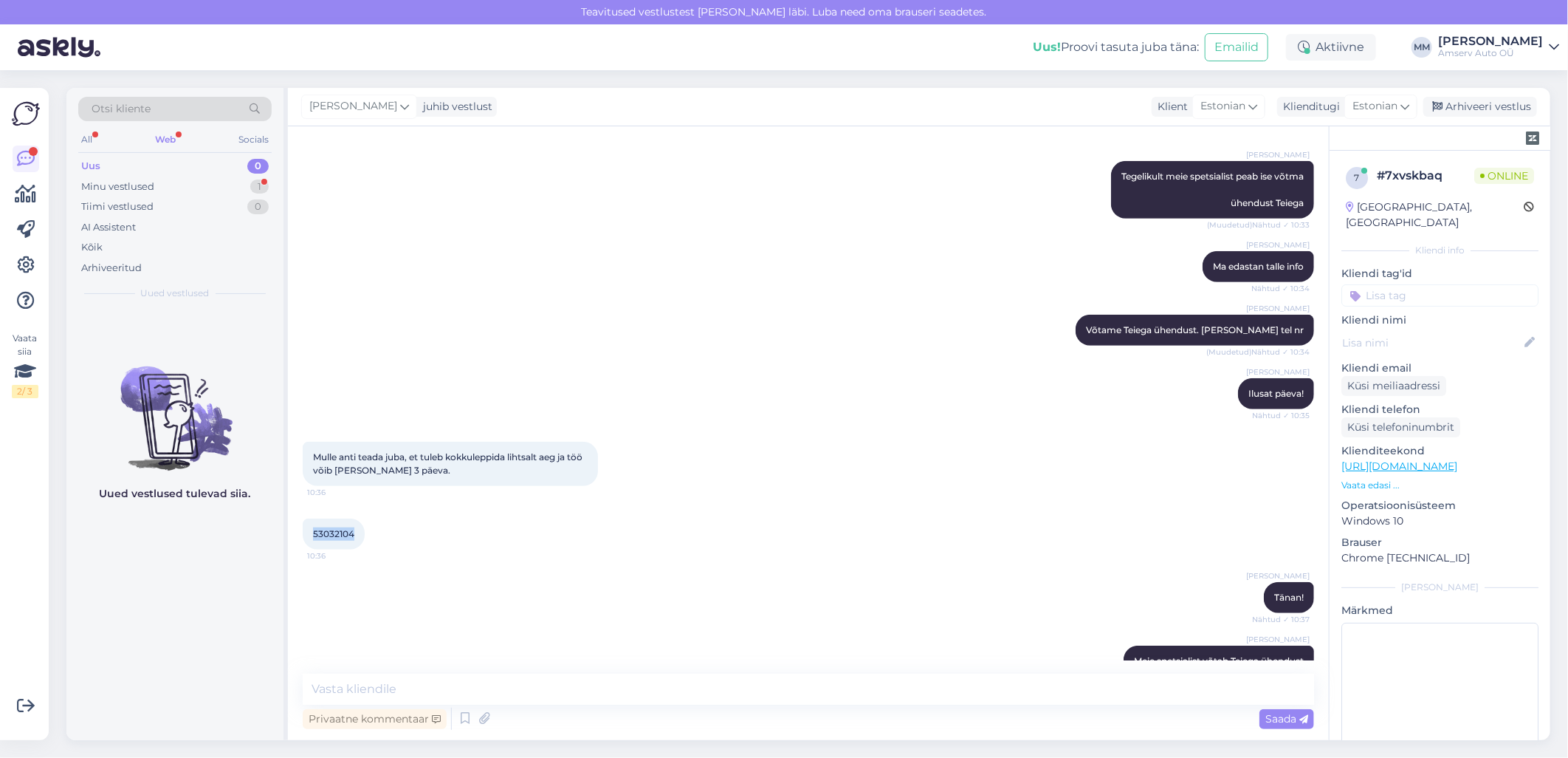
click at [167, 136] on div "Web" at bounding box center [165, 140] width 27 height 19
click at [159, 183] on div "Minu vestlused 1" at bounding box center [174, 187] width 194 height 20
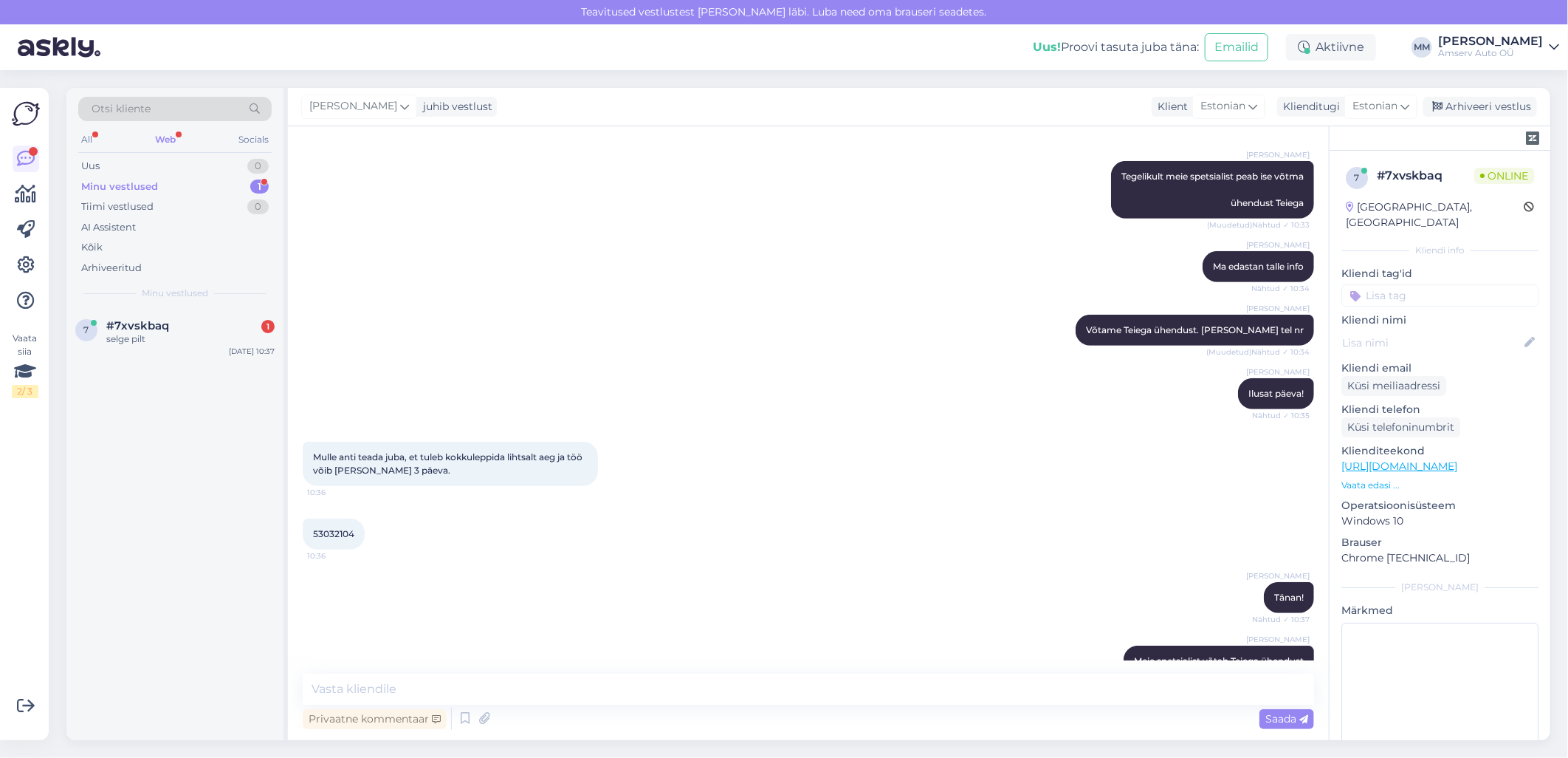
click at [1404, 287] on input at bounding box center [1440, 295] width 197 height 22
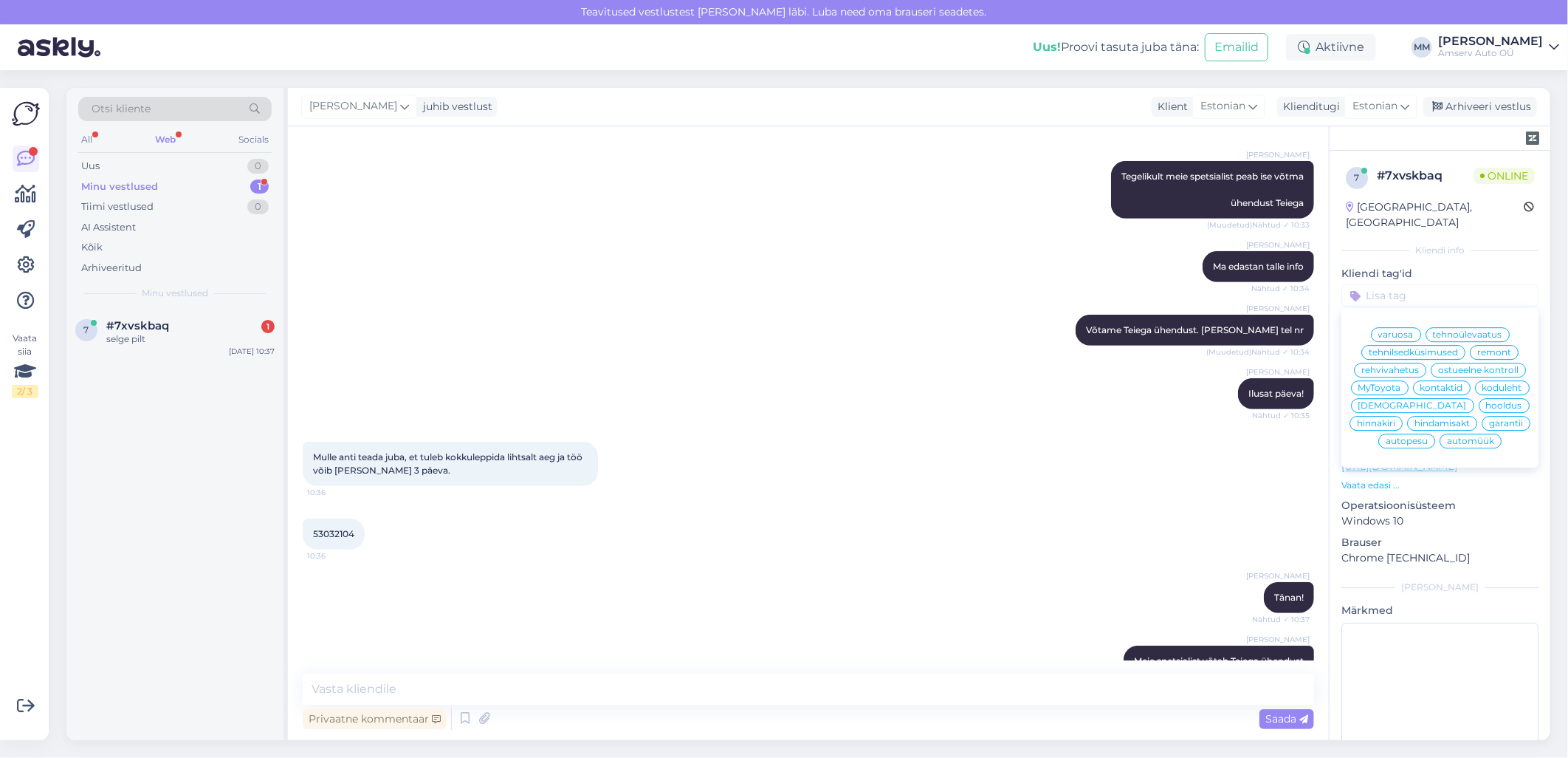
click at [1379, 407] on span "[DEMOGRAPHIC_DATA]" at bounding box center [1412, 405] width 109 height 9
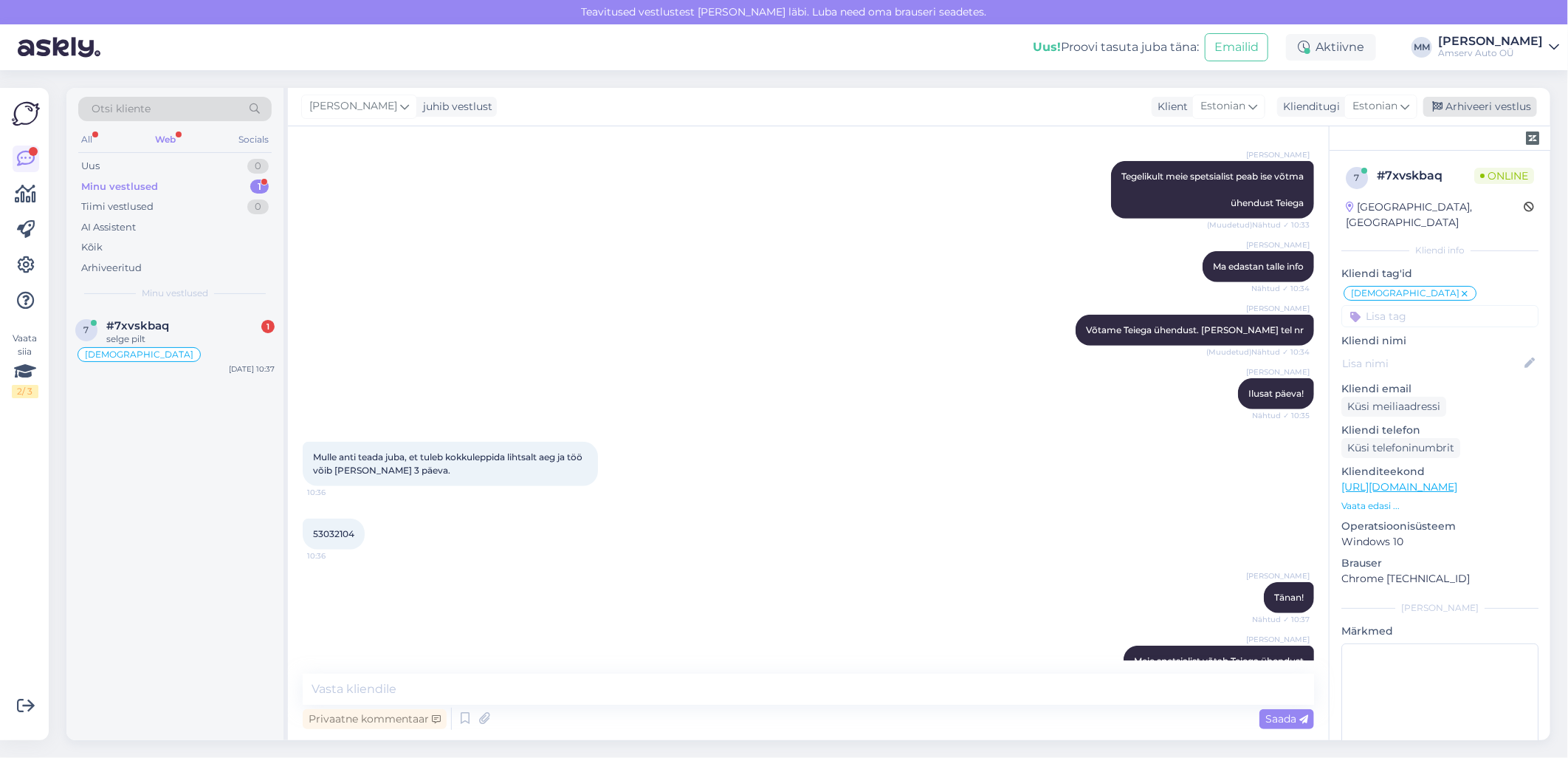
click at [1470, 111] on div "Arhiveeri vestlus" at bounding box center [1480, 106] width 114 height 20
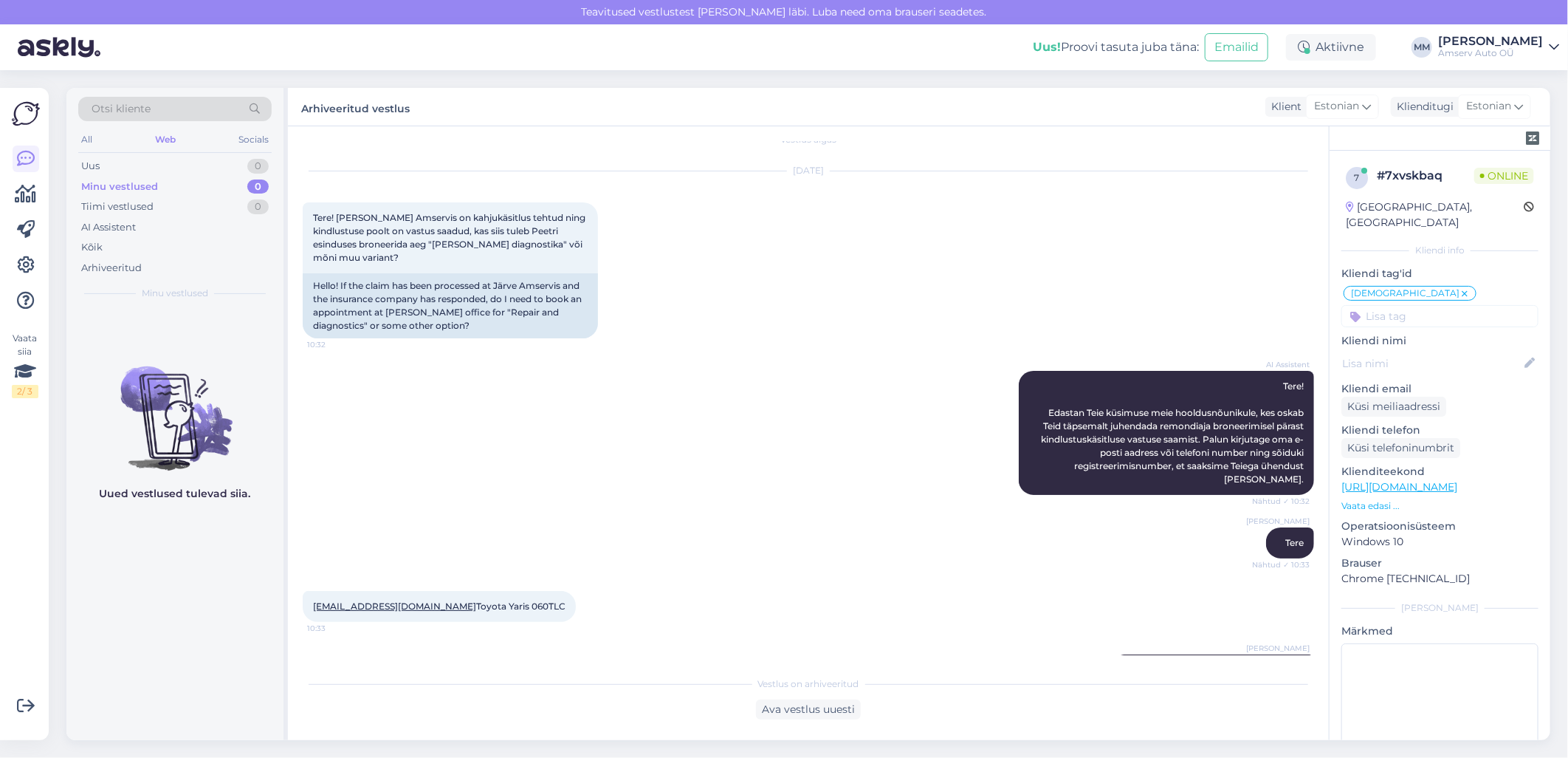
scroll to position [0, 0]
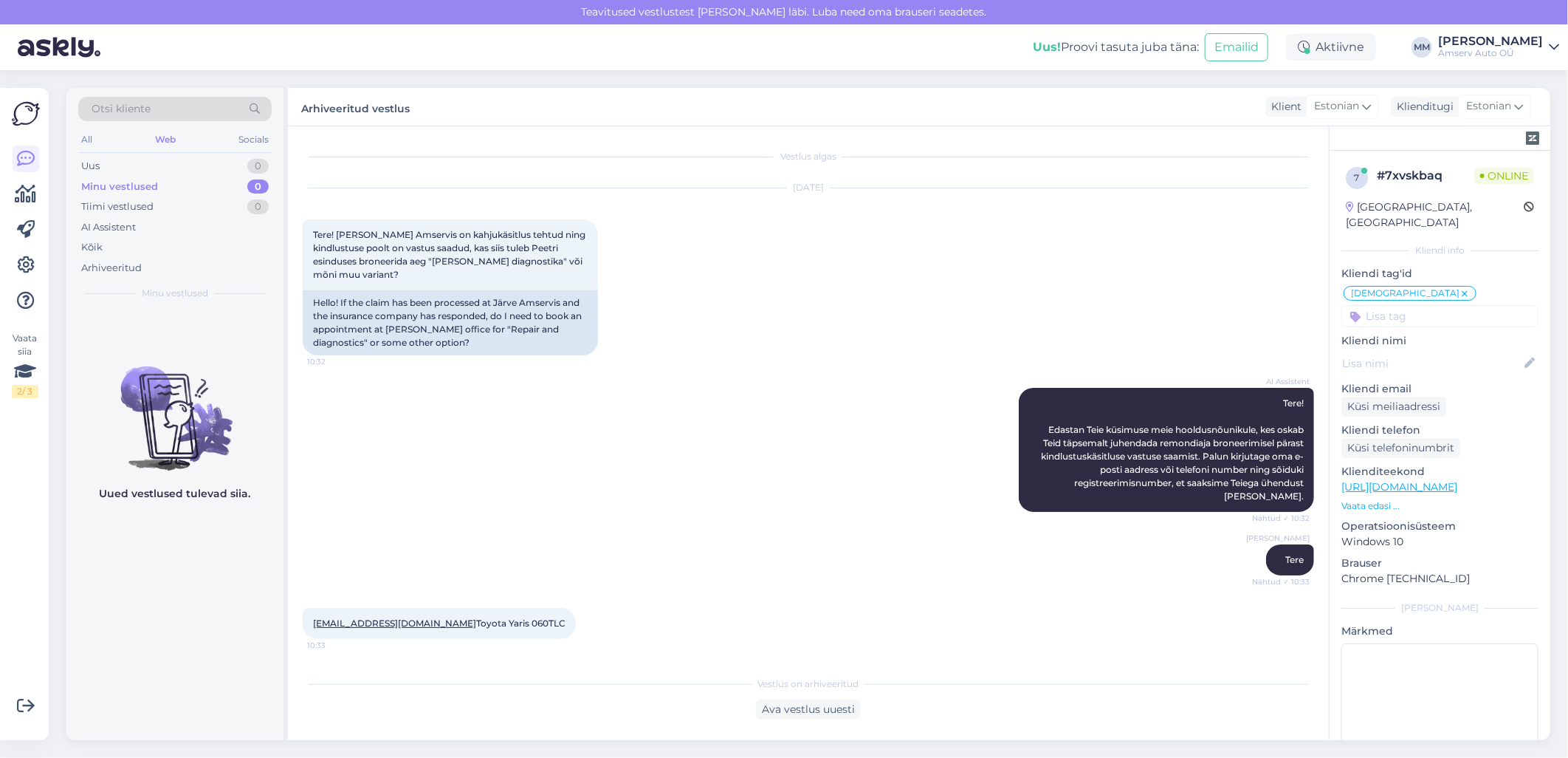
click at [164, 142] on div "Web" at bounding box center [165, 140] width 27 height 19
click at [159, 168] on div "Uus 1" at bounding box center [174, 165] width 194 height 20
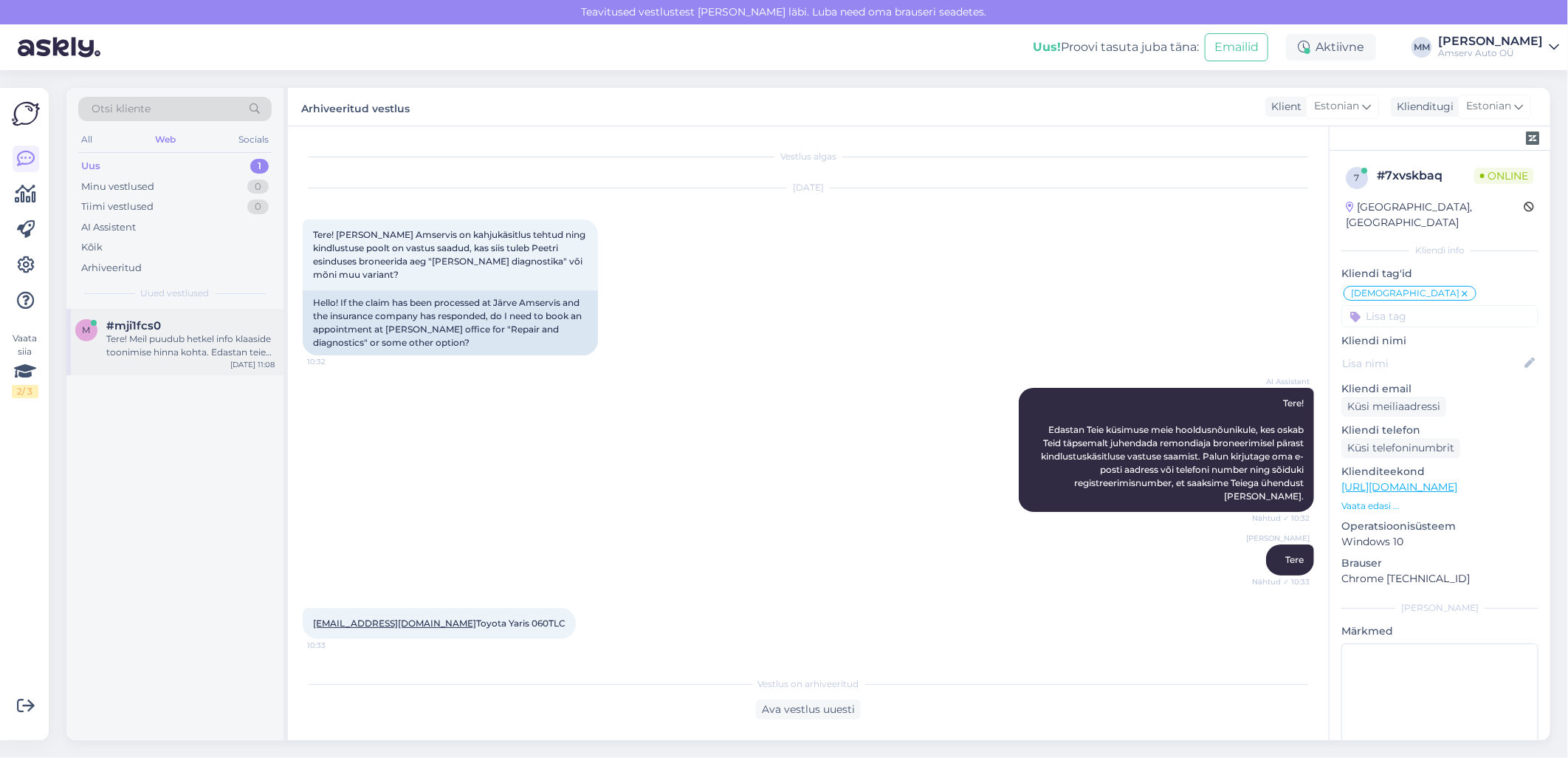
click at [157, 343] on div "Tere! Meil puudub hetkel info klaaside toonimise hinna kohta. Edastan teie päri…" at bounding box center [190, 346] width 168 height 27
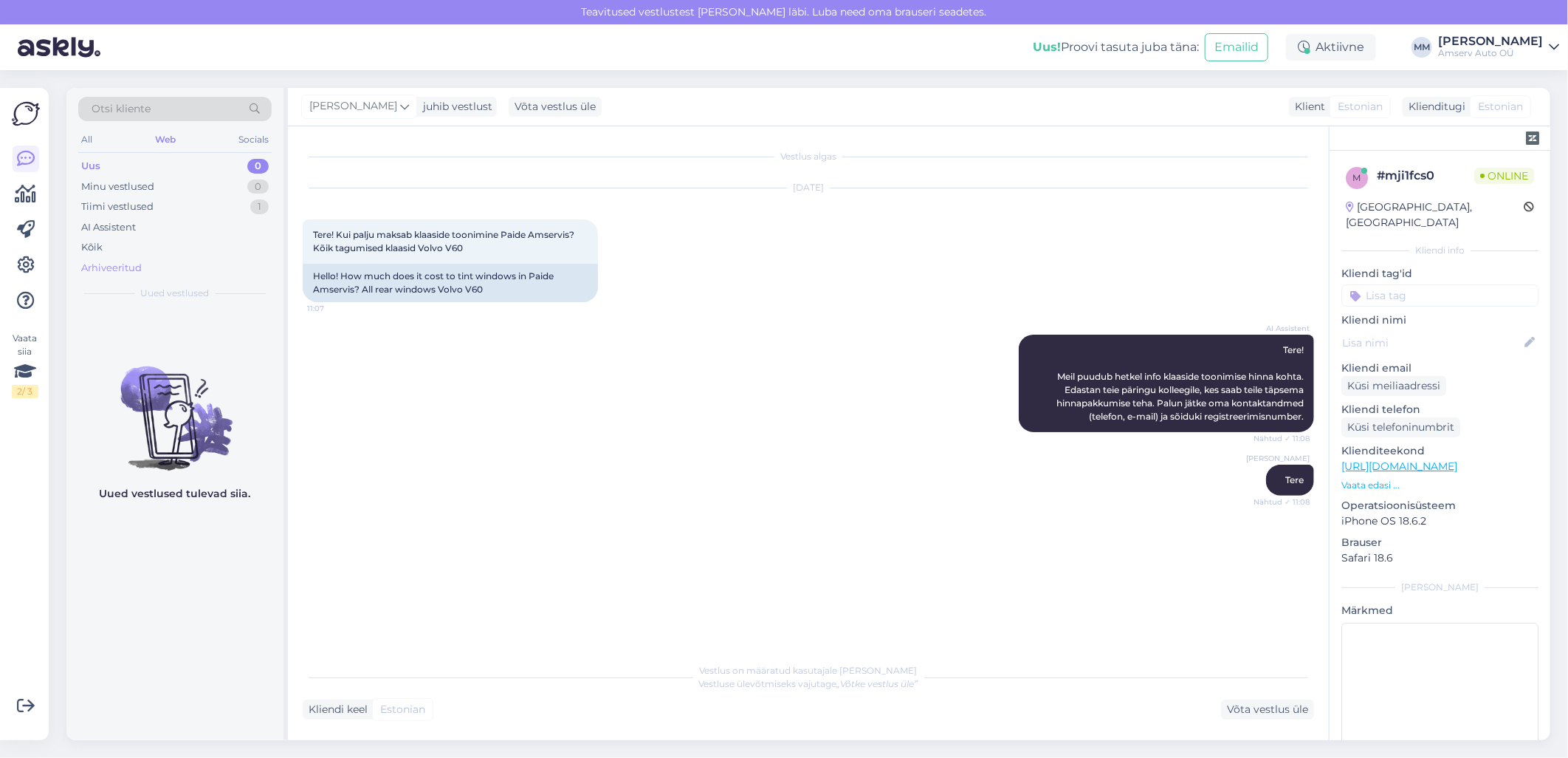
click at [119, 269] on div "Arhiveeritud" at bounding box center [111, 268] width 60 height 15
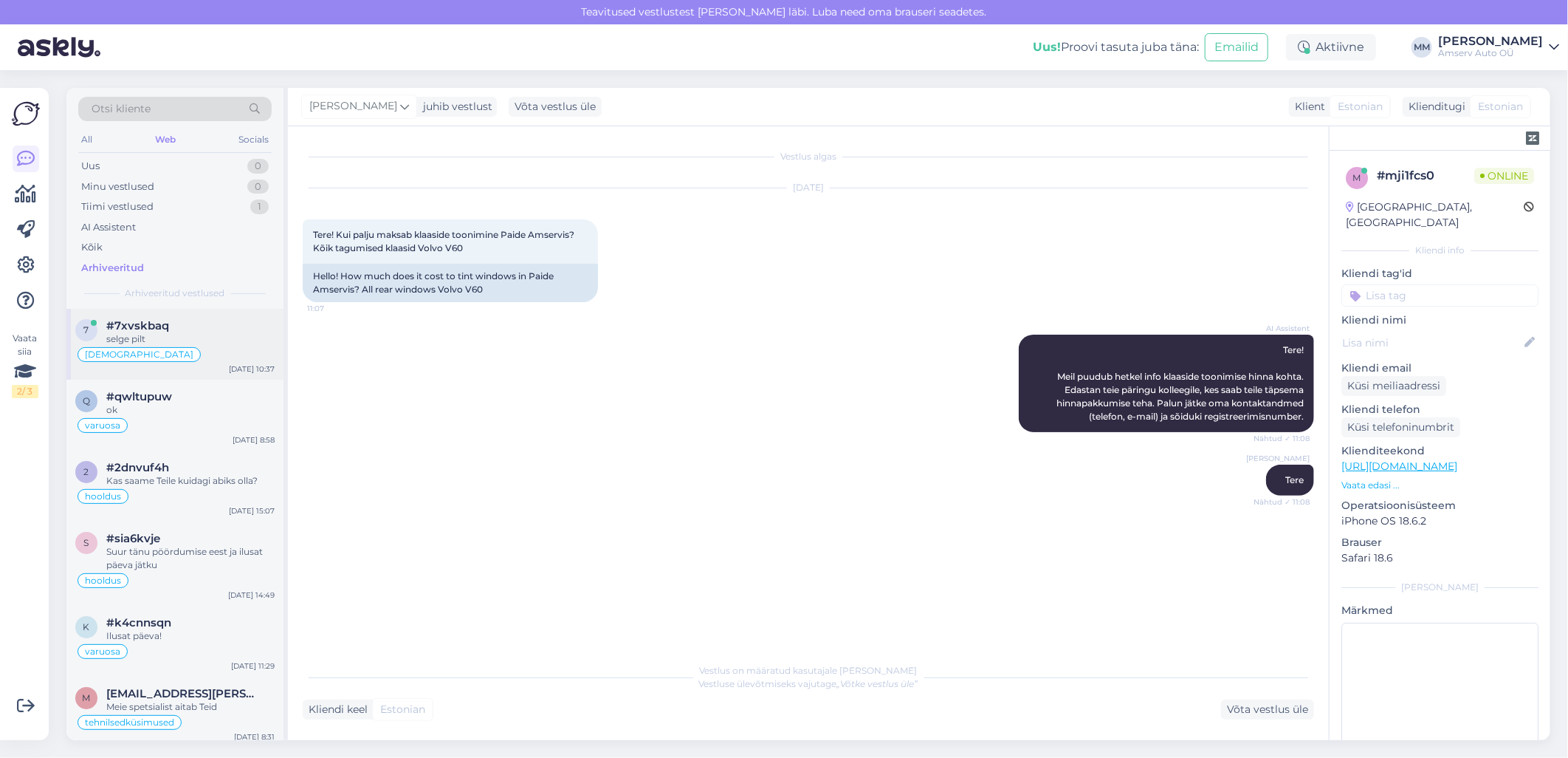
click at [151, 357] on div "[DEMOGRAPHIC_DATA]" at bounding box center [174, 355] width 199 height 18
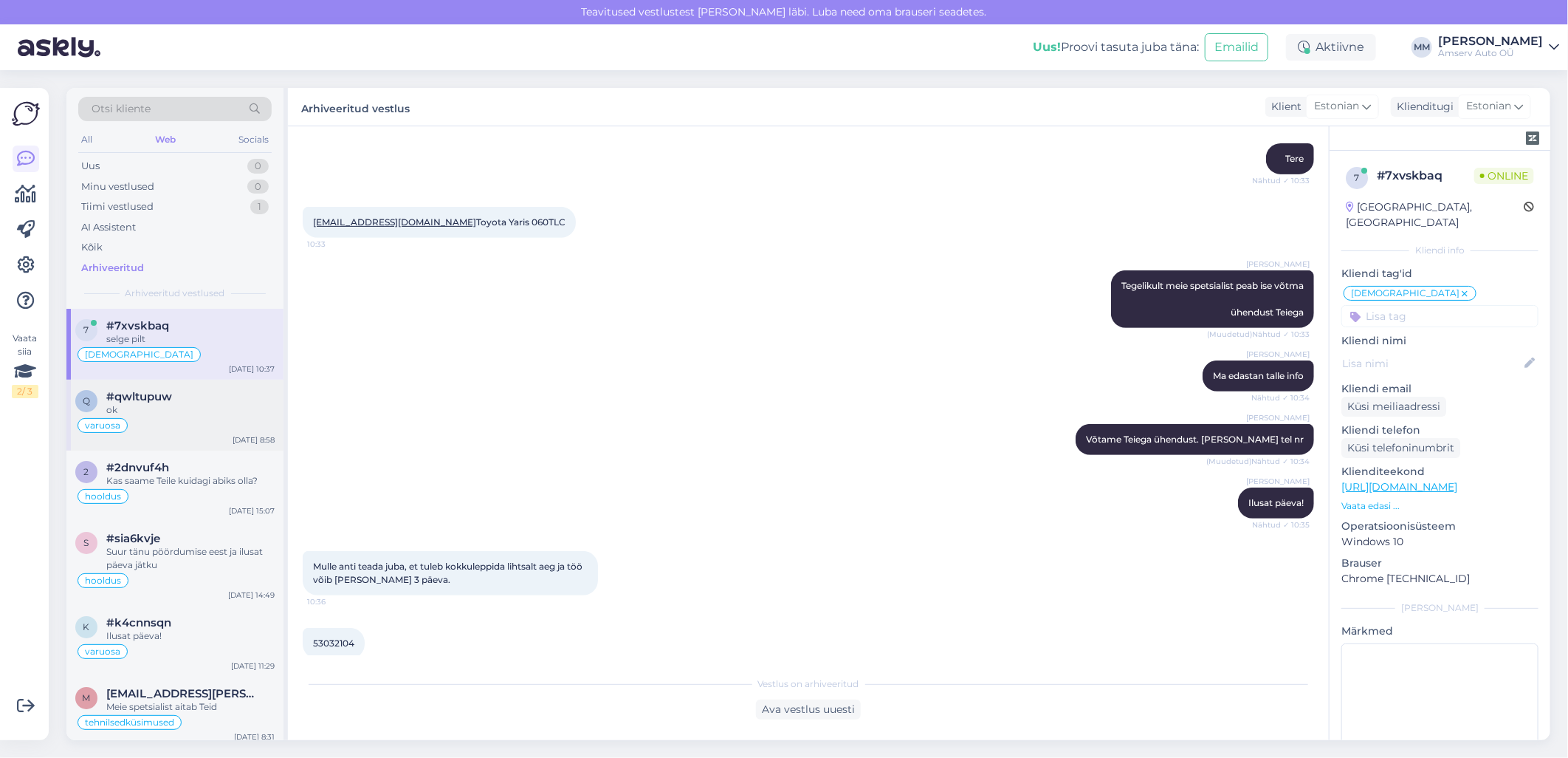
scroll to position [512, 0]
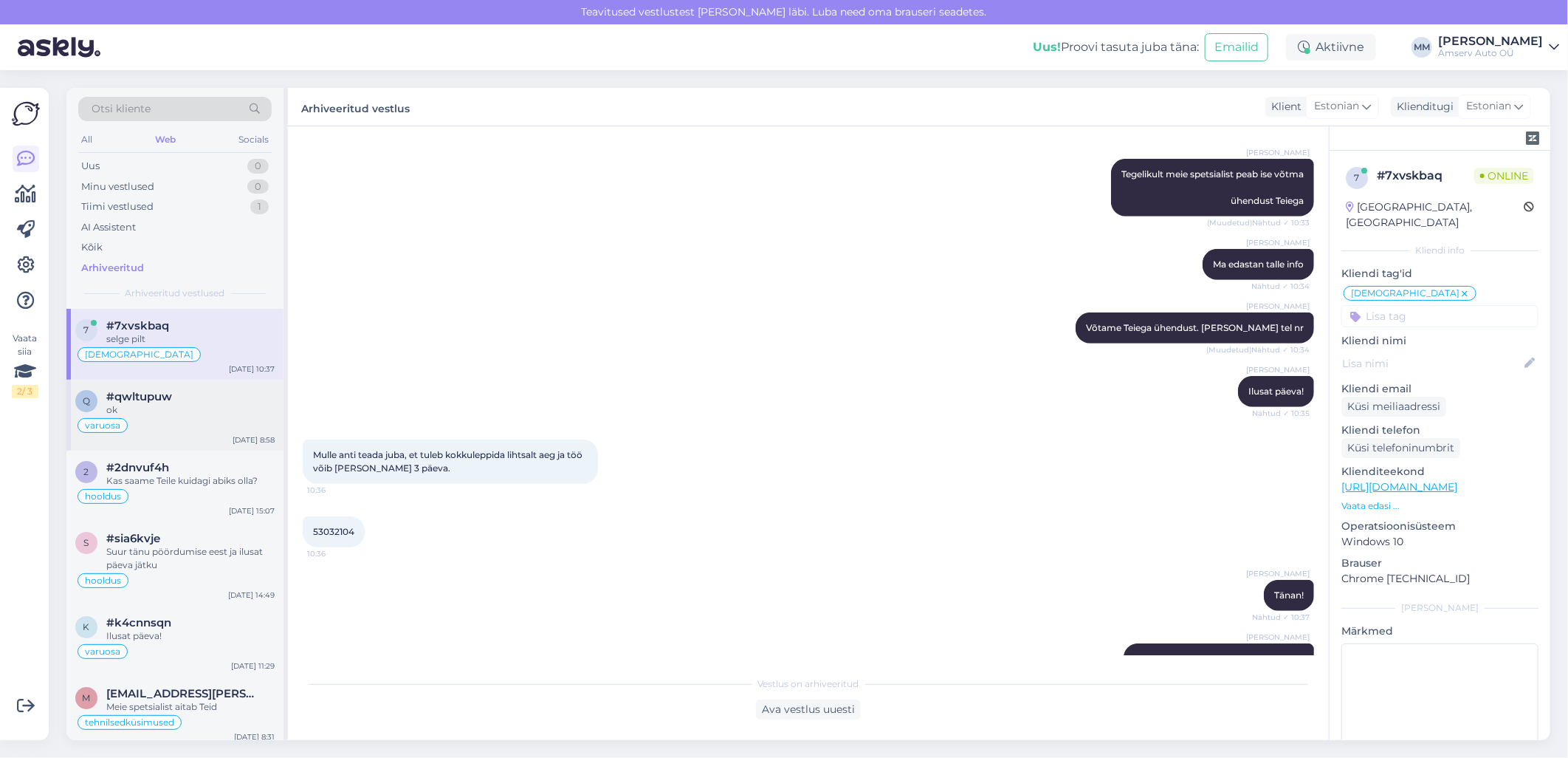
click at [174, 395] on div "#qwltupuw" at bounding box center [190, 396] width 168 height 13
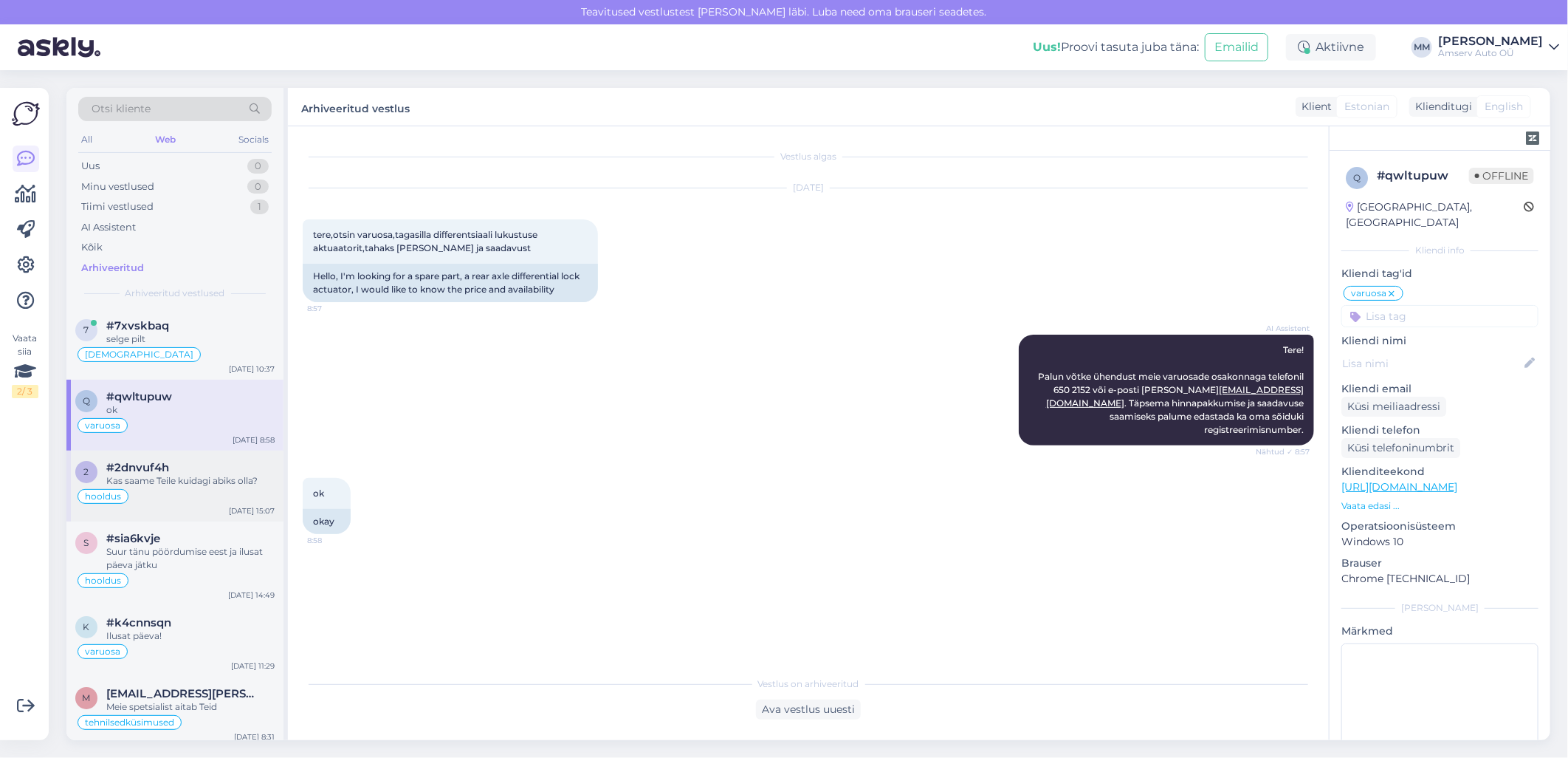
click at [172, 473] on div "#2dnvuf4h" at bounding box center [190, 467] width 168 height 13
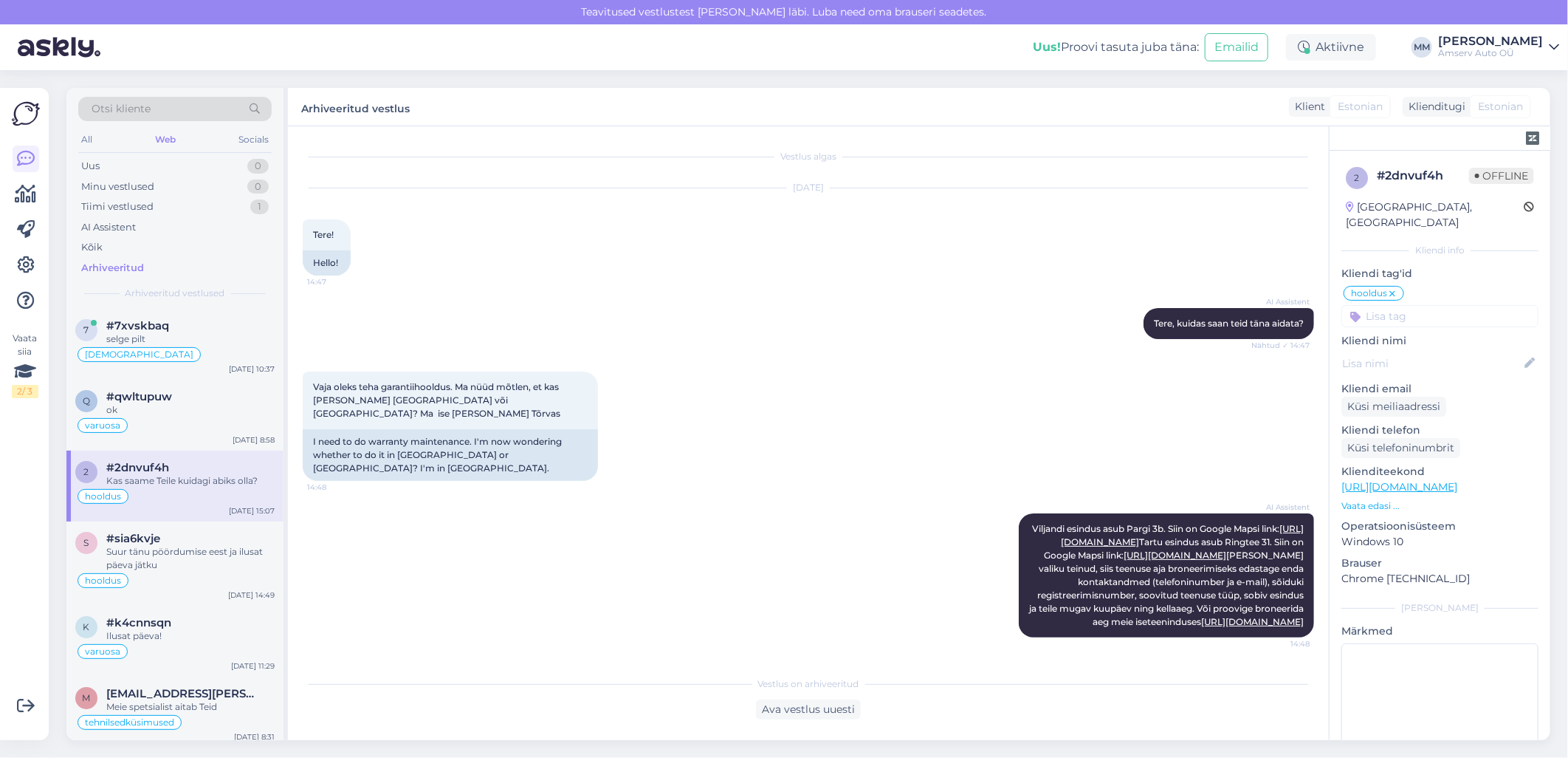
scroll to position [215, 0]
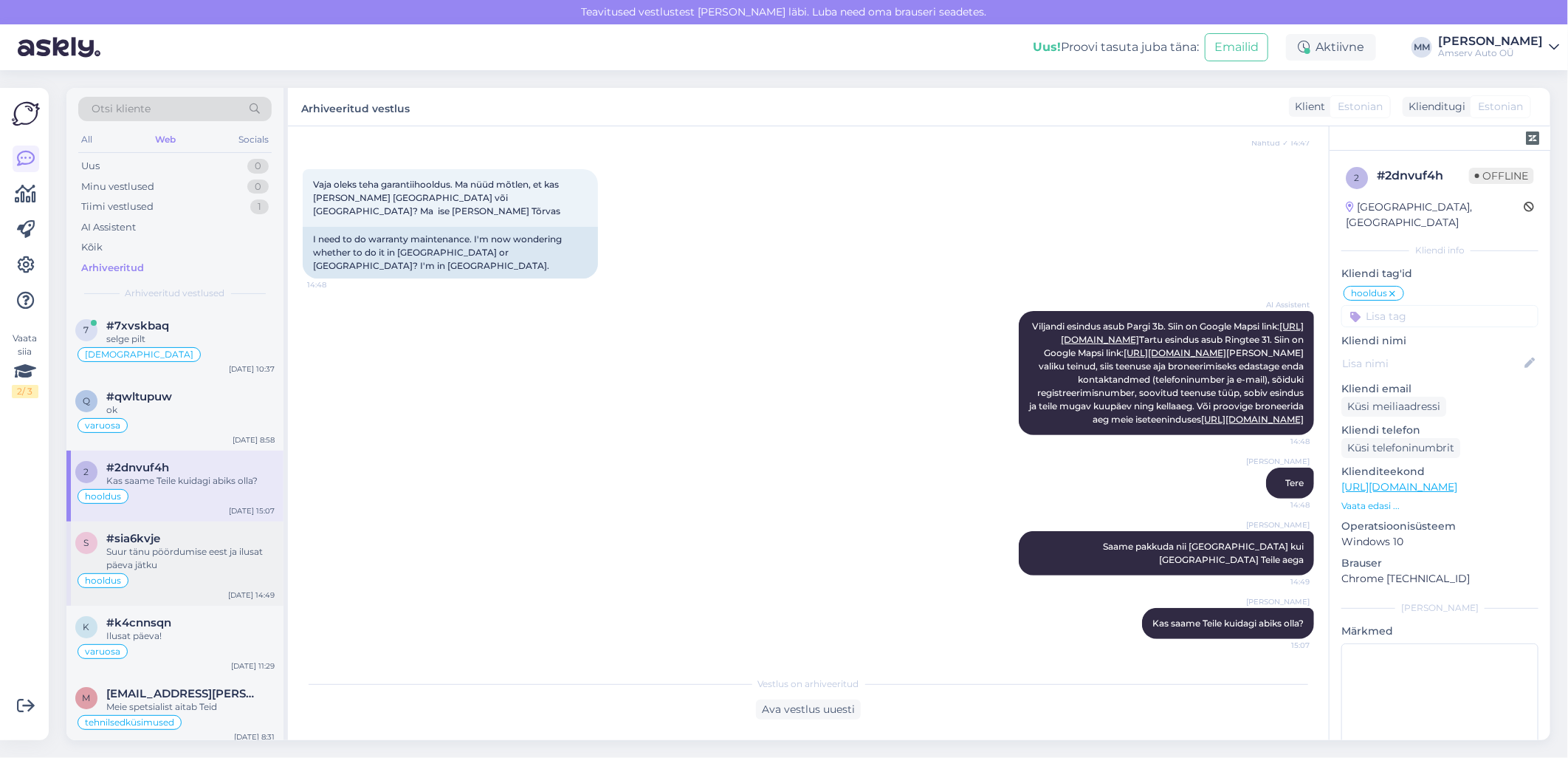
click at [152, 552] on div "Suur tänu pöördumise eest ja ilusat päeva jätku" at bounding box center [190, 558] width 168 height 27
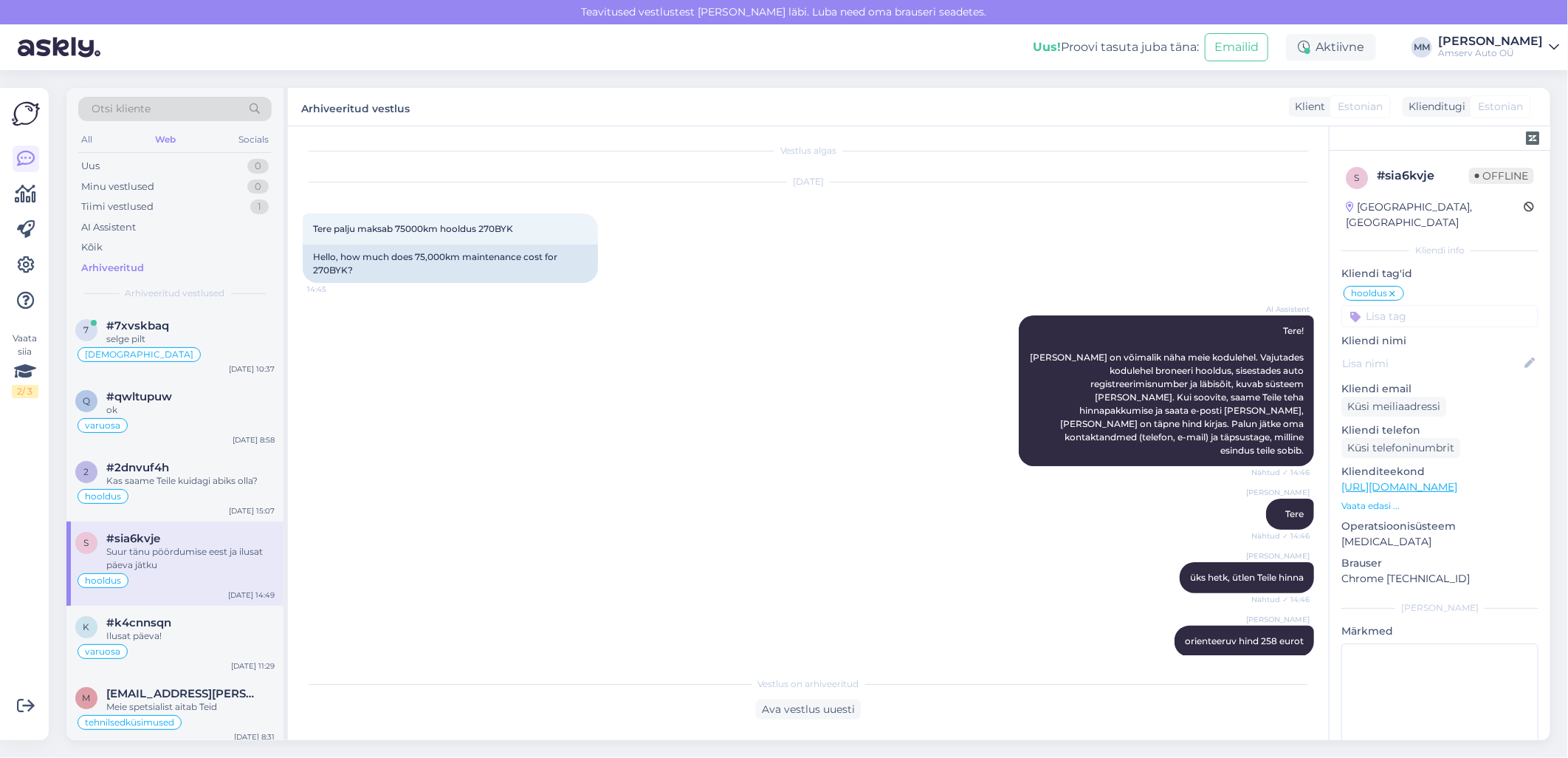
scroll to position [0, 0]
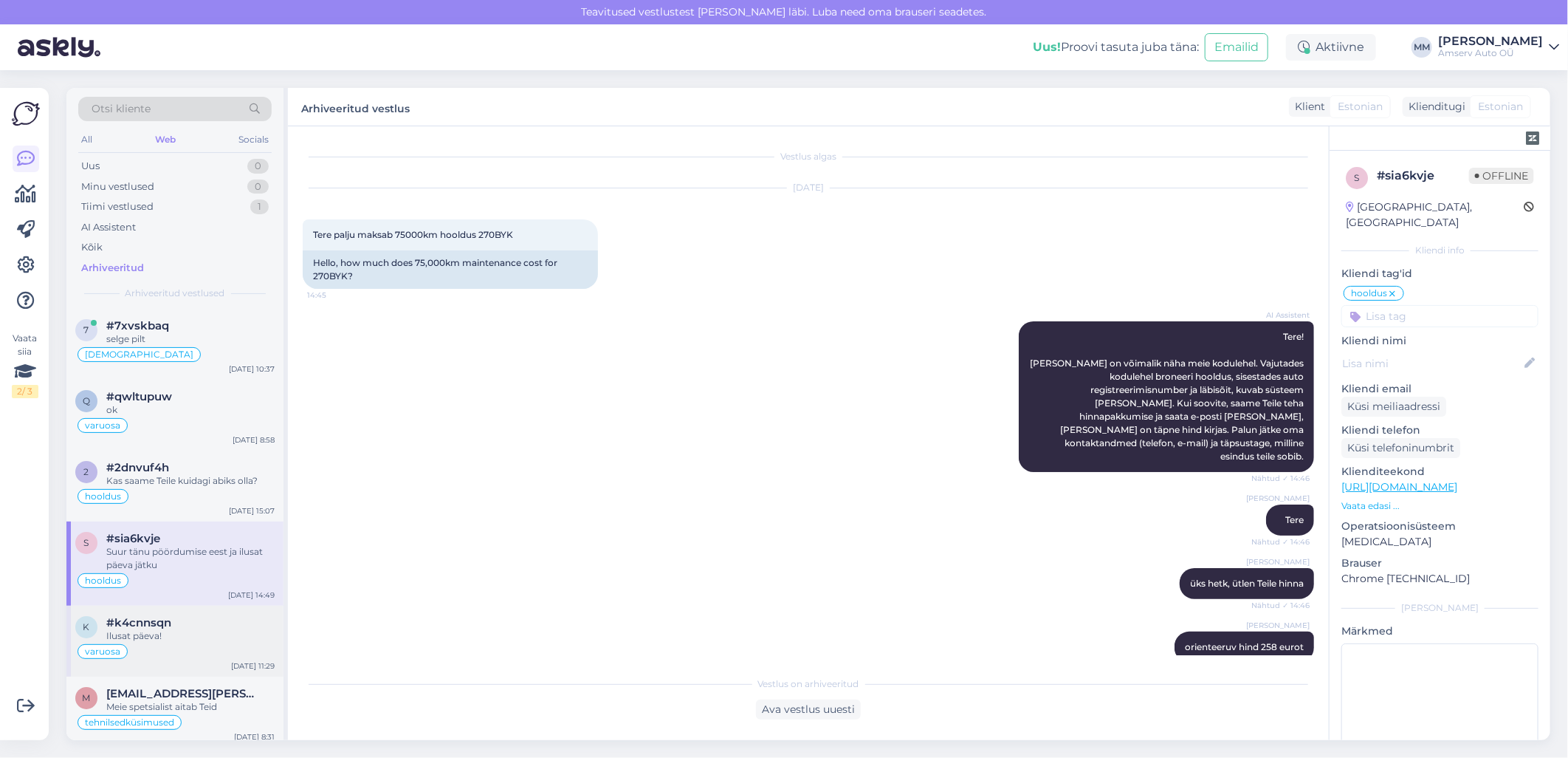
click at [177, 632] on div "Ilusat päeva!" at bounding box center [190, 635] width 168 height 13
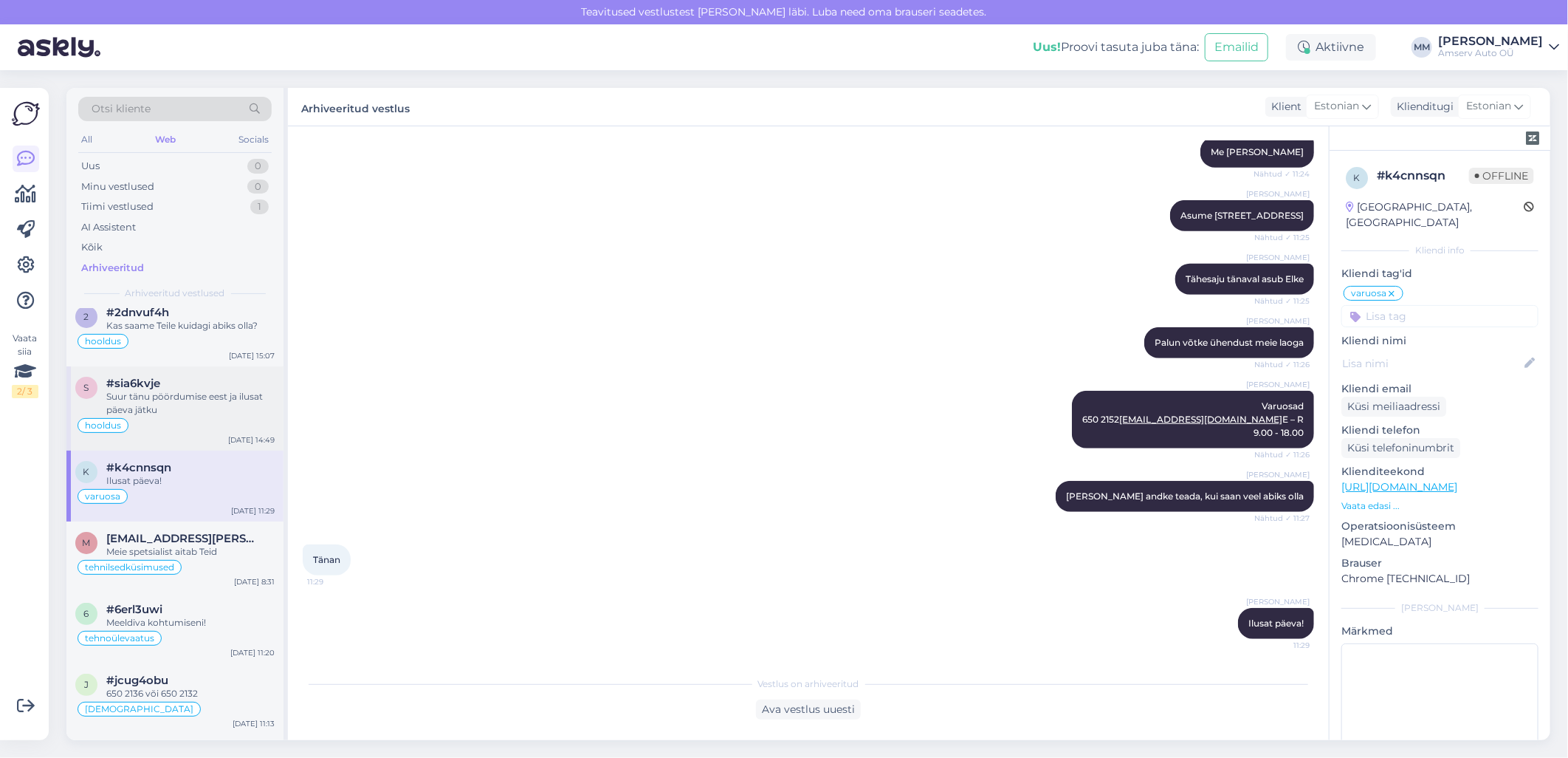
scroll to position [164, 0]
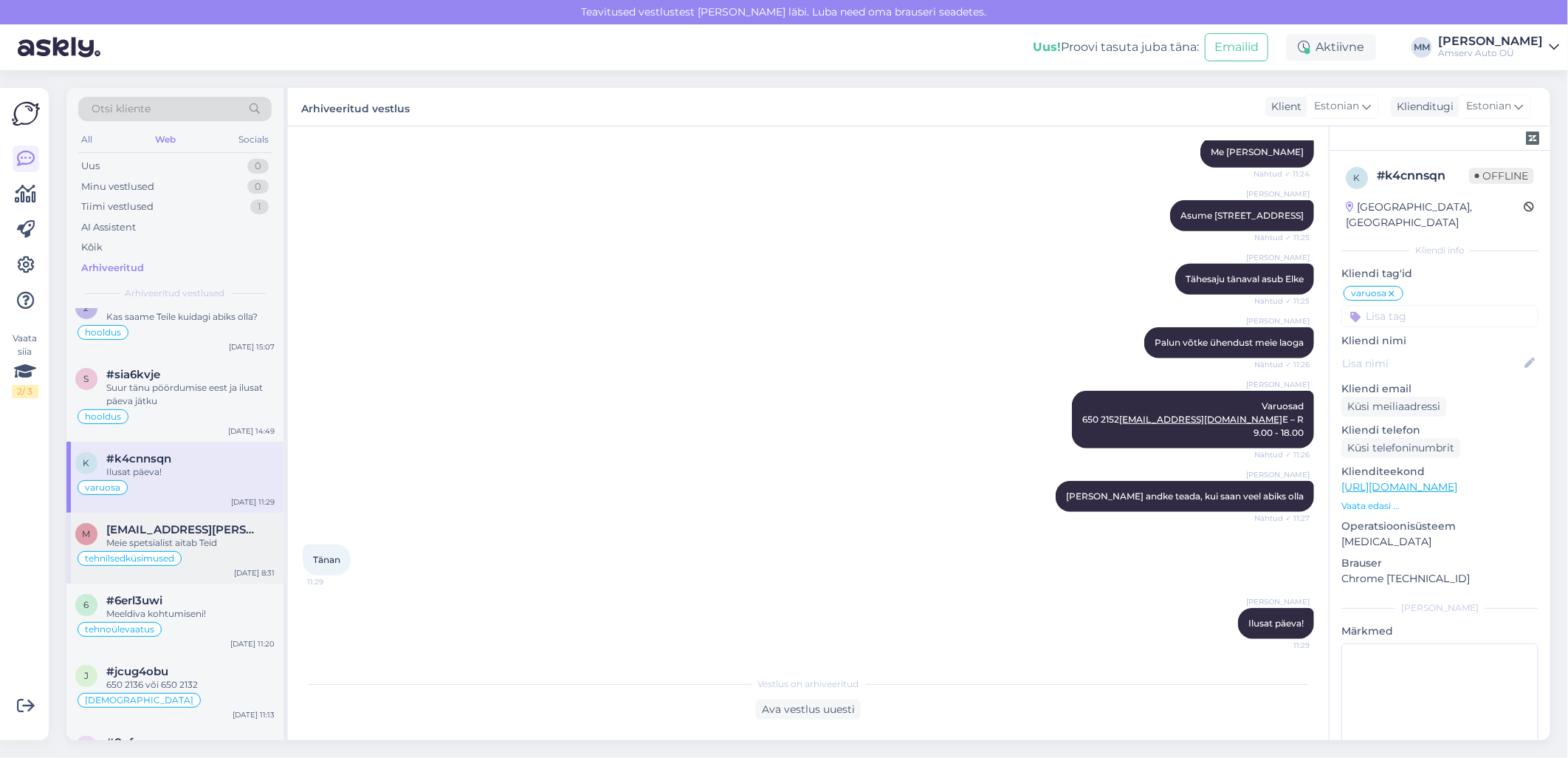
click at [187, 547] on div "Meie spetsialist aitab Teid" at bounding box center [190, 542] width 168 height 13
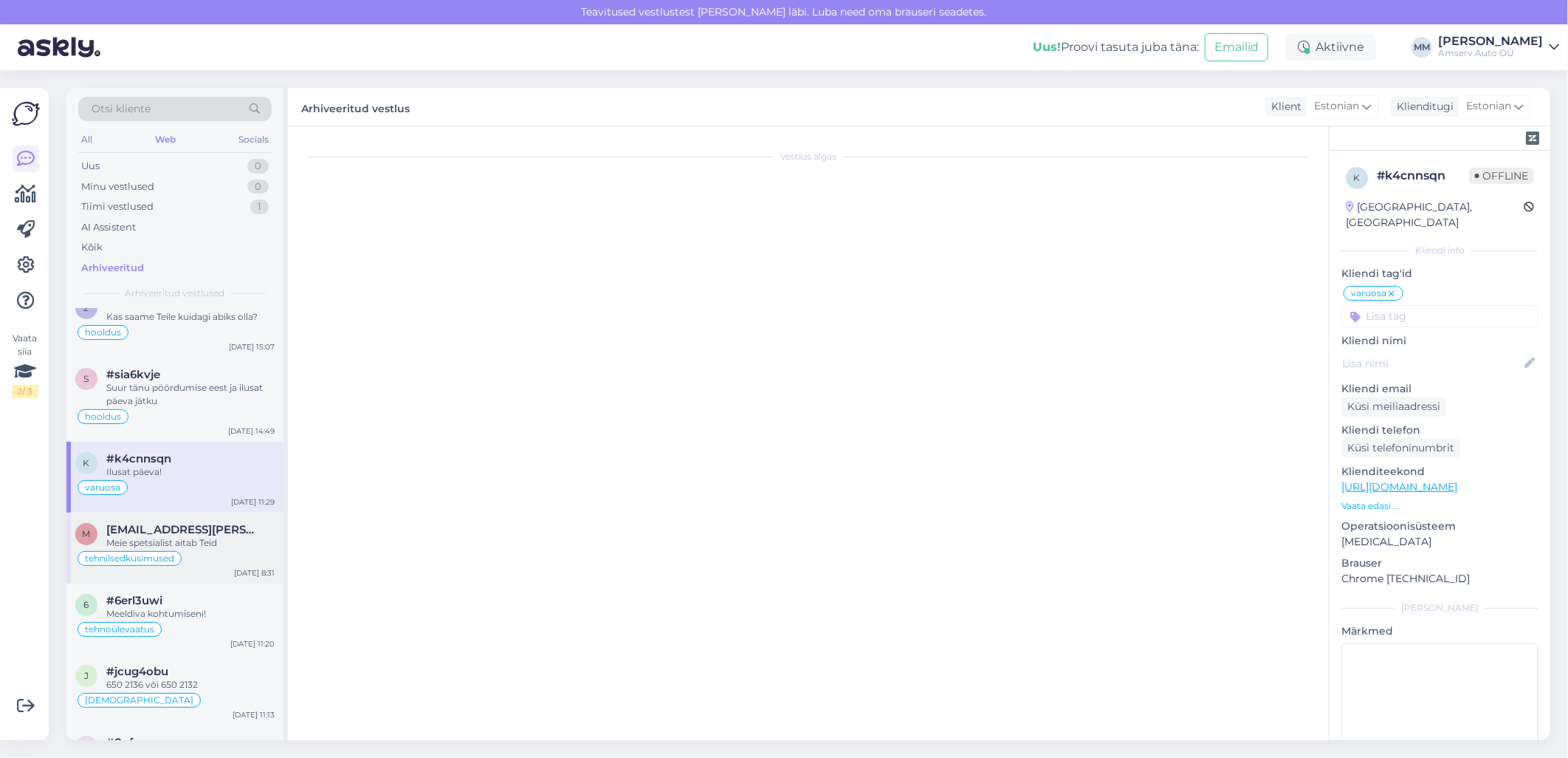
scroll to position [582, 0]
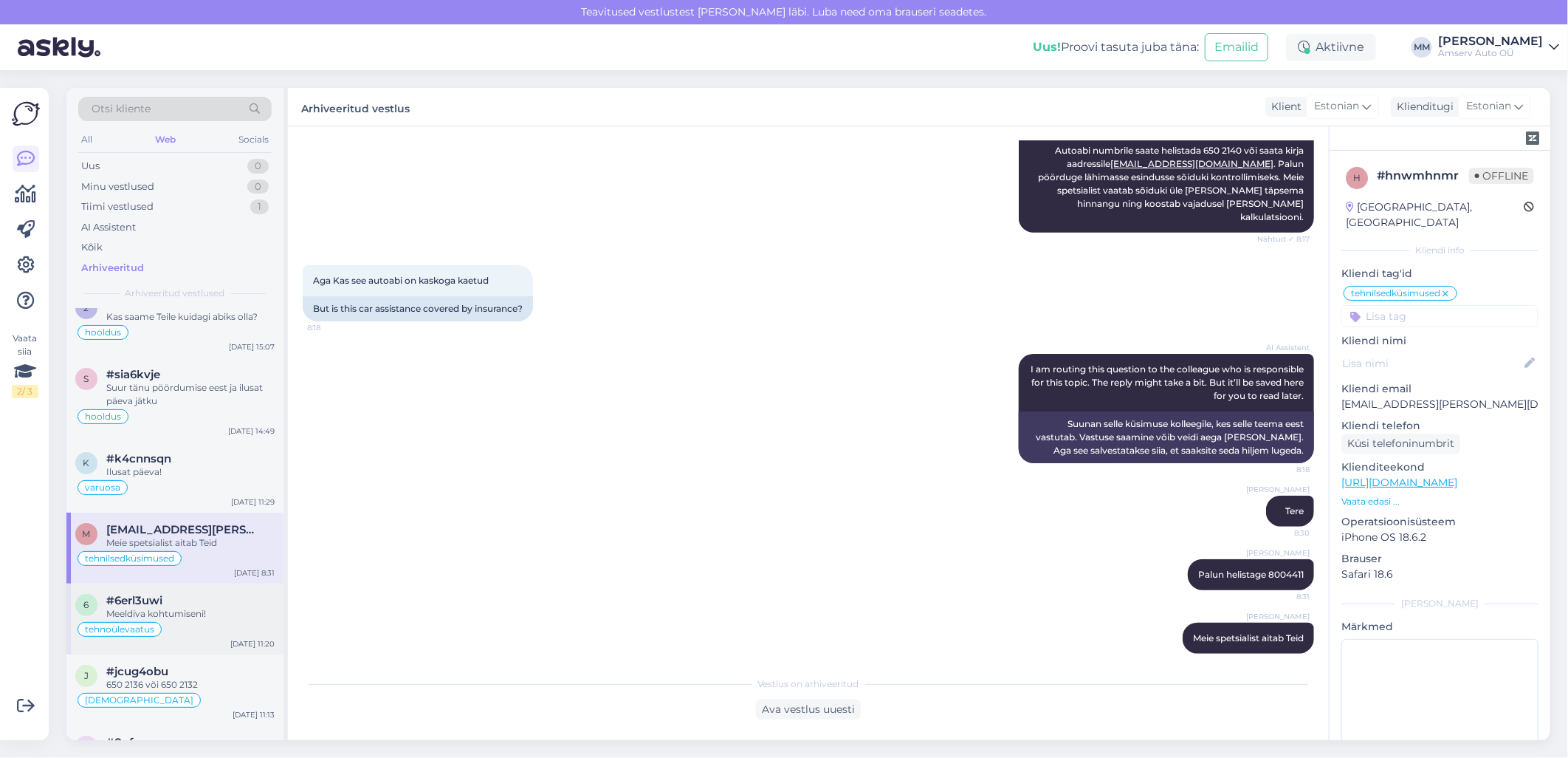
click at [189, 626] on div "tehnoülevaatus" at bounding box center [174, 629] width 199 height 18
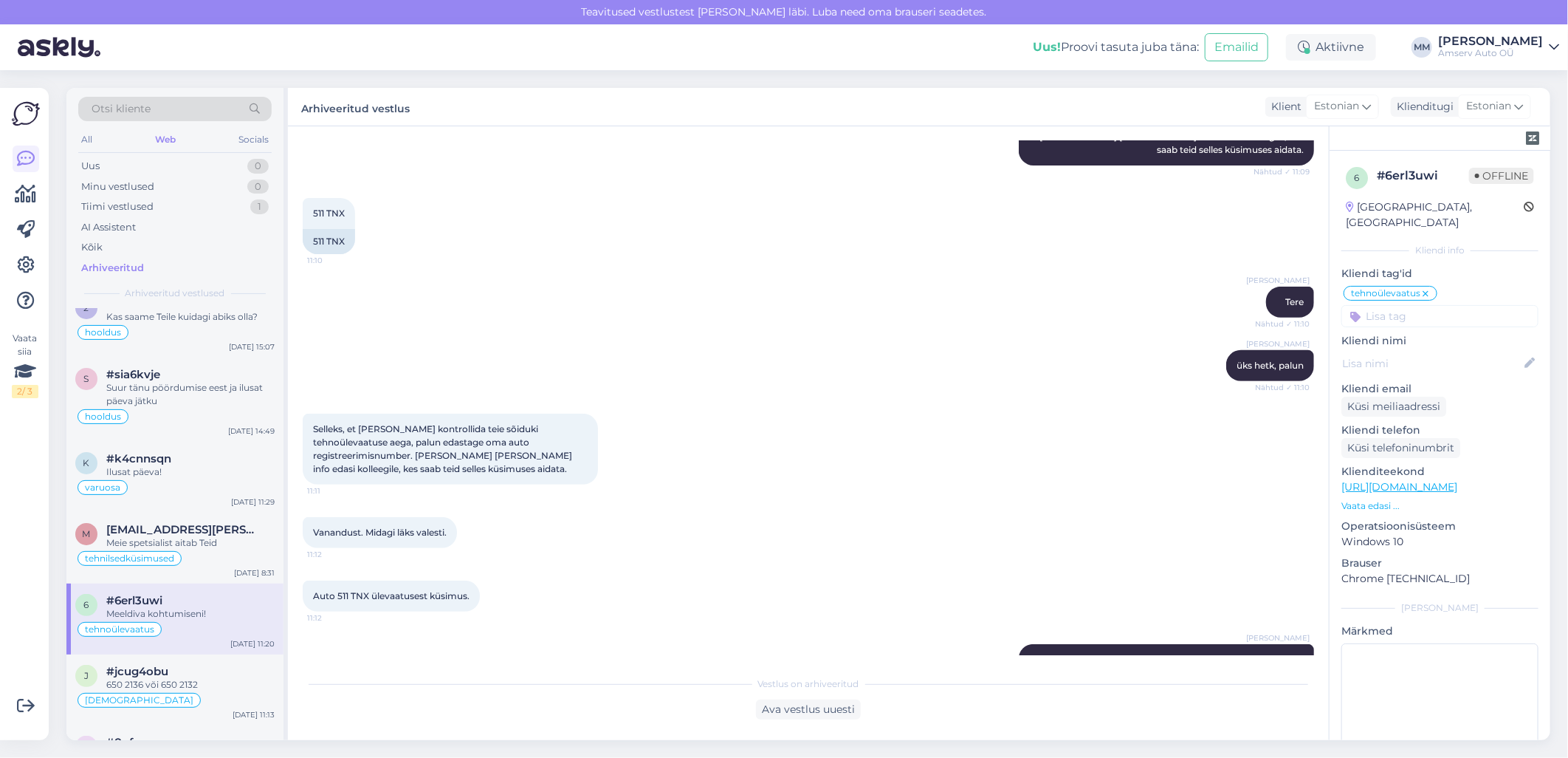
scroll to position [280, 0]
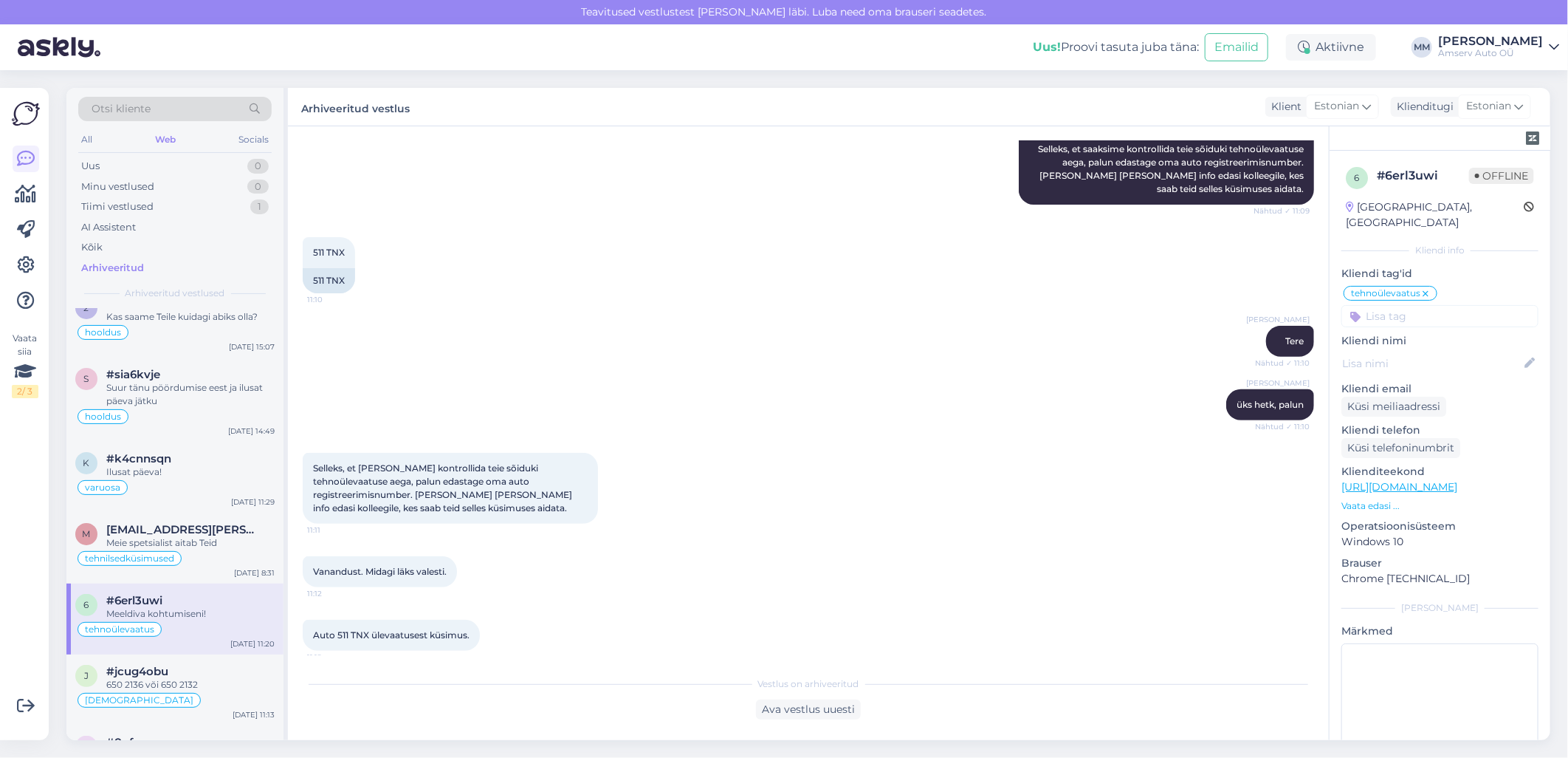
click at [164, 136] on div "Web" at bounding box center [165, 140] width 27 height 19
